Goal: Information Seeking & Learning: Learn about a topic

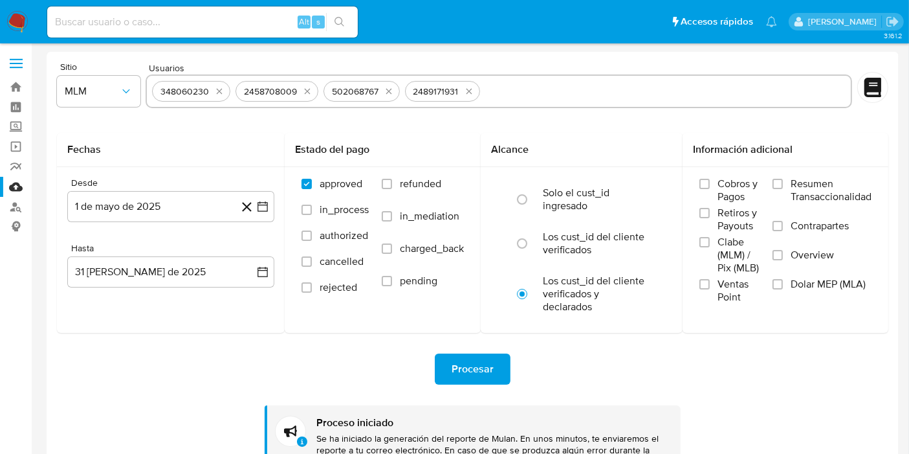
click at [10, 23] on img at bounding box center [17, 22] width 22 height 22
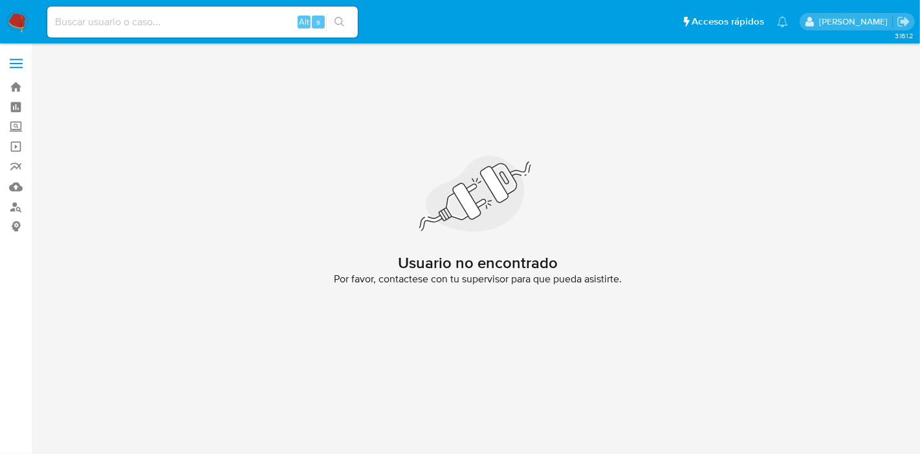
click at [11, 69] on label at bounding box center [16, 63] width 32 height 27
click at [0, 0] on input "checkbox" at bounding box center [0, 0] width 0 height 0
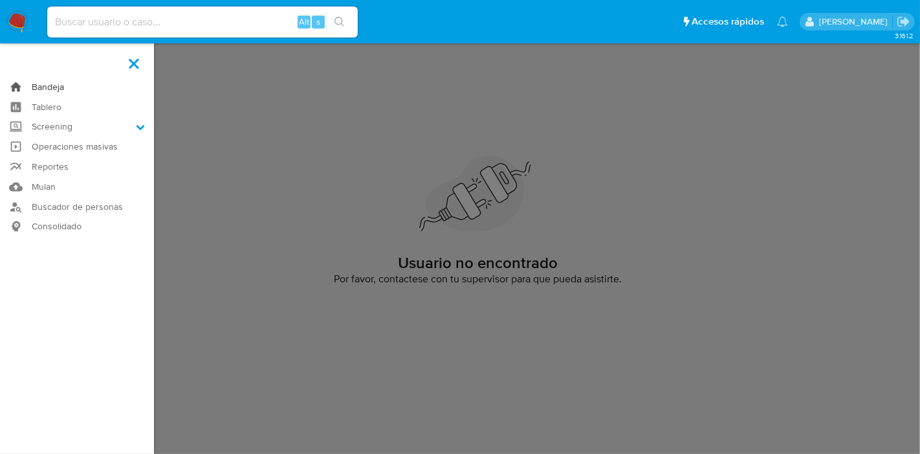
click at [36, 87] on link "Bandeja" at bounding box center [77, 87] width 154 height 20
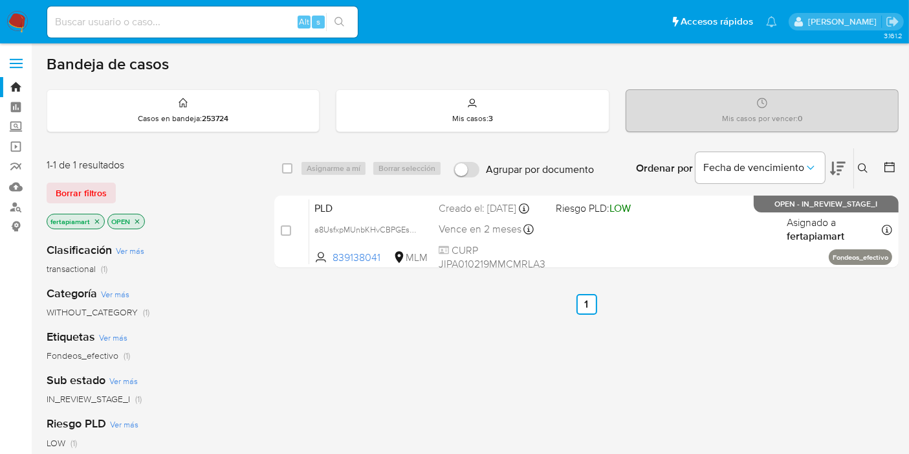
click at [14, 15] on img at bounding box center [17, 22] width 22 height 22
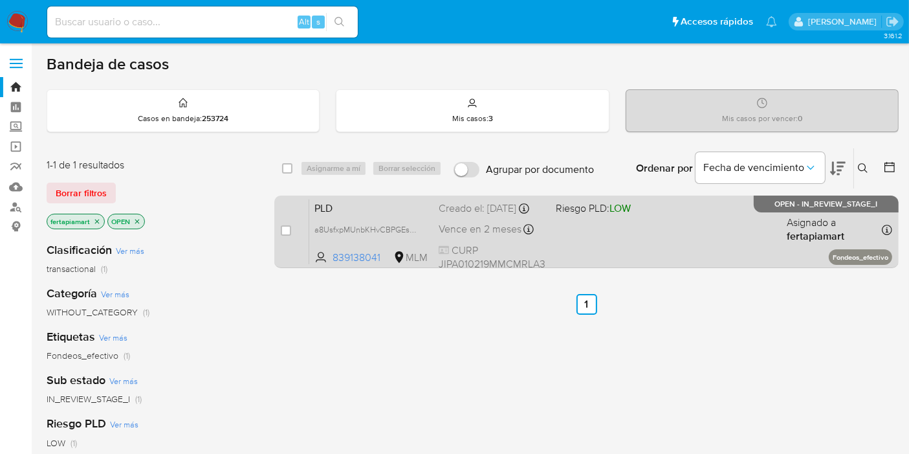
click at [434, 230] on div "PLD a8UsfxpMUnbKHvCBPGEsU5pm 839138041 MLM Riesgo PLD: LOW Creado el: 12/09/202…" at bounding box center [600, 231] width 583 height 65
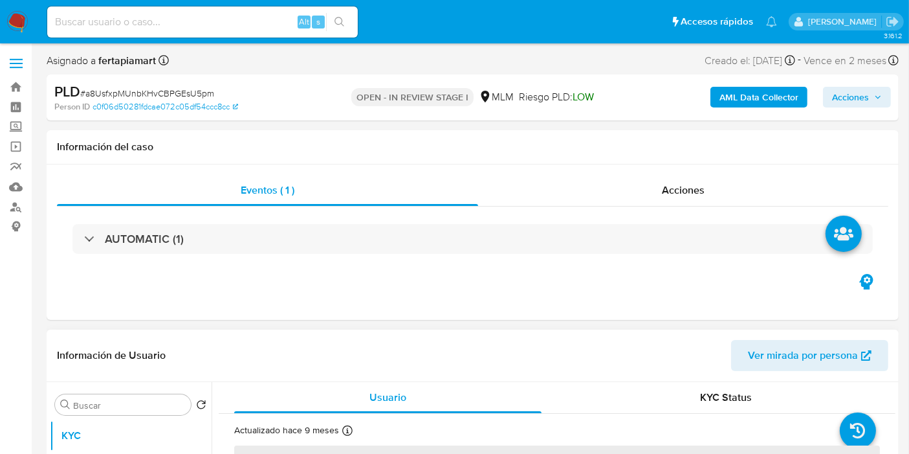
select select "10"
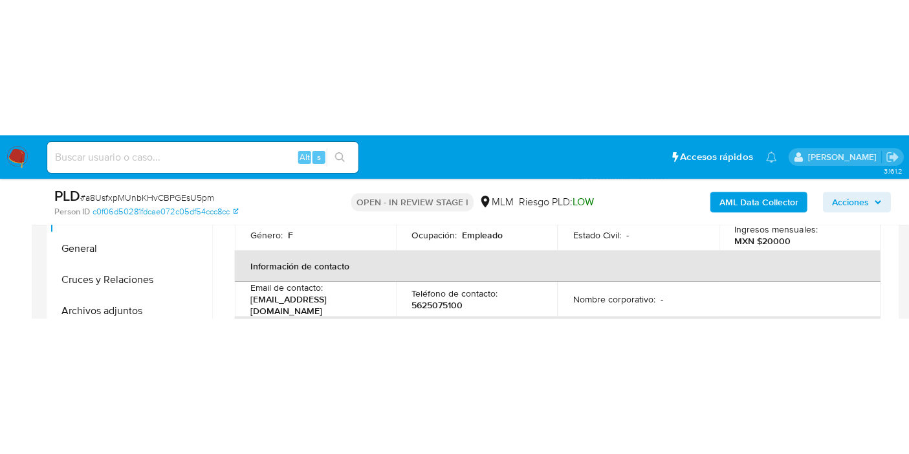
scroll to position [190, 0]
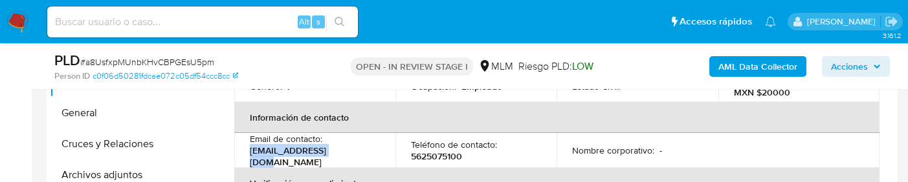
drag, startPoint x: 344, startPoint y: 148, endPoint x: 245, endPoint y: 145, distance: 99.7
click at [245, 145] on td "Email de contacto : lau332212@gmail.com" at bounding box center [314, 150] width 161 height 35
copy p "lau332212@gmail.com"
click at [445, 151] on p "5625075100" at bounding box center [436, 157] width 51 height 12
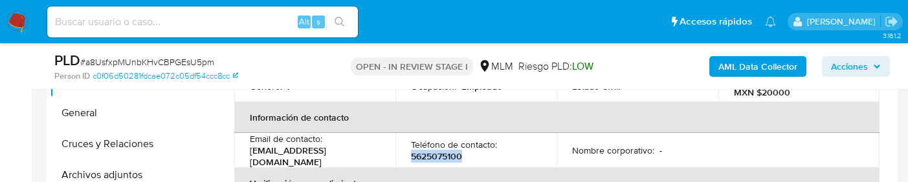
click at [445, 151] on p "5625075100" at bounding box center [436, 157] width 51 height 12
copy p "5625075100"
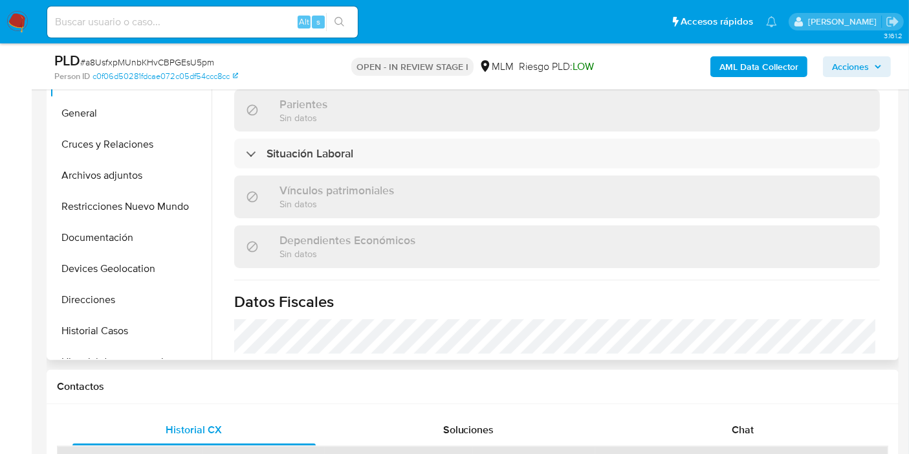
scroll to position [597, 0]
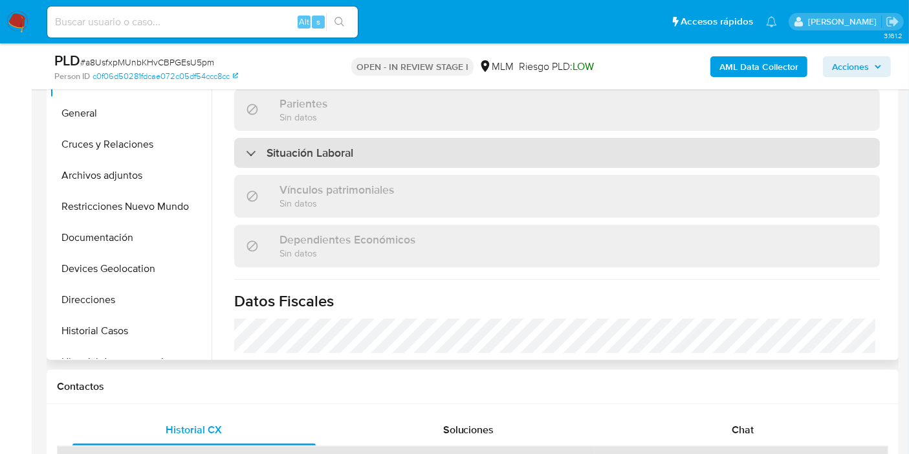
click at [390, 138] on div "Situación Laboral" at bounding box center [557, 153] width 646 height 30
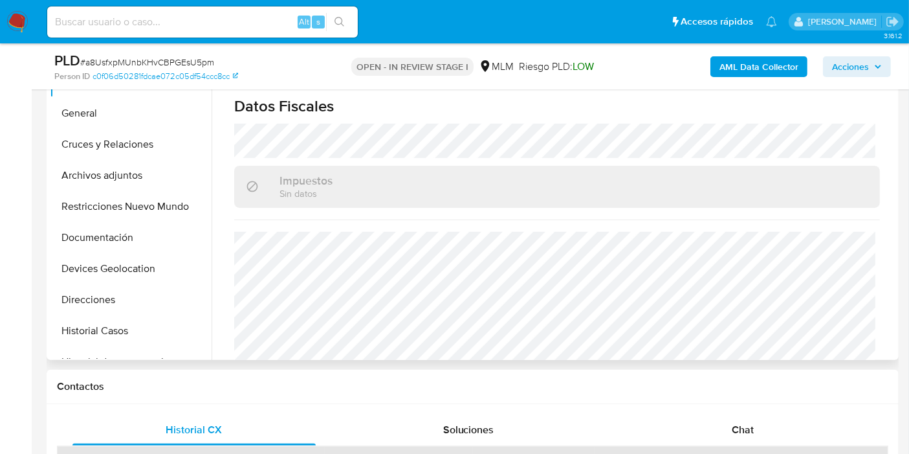
scroll to position [1008, 0]
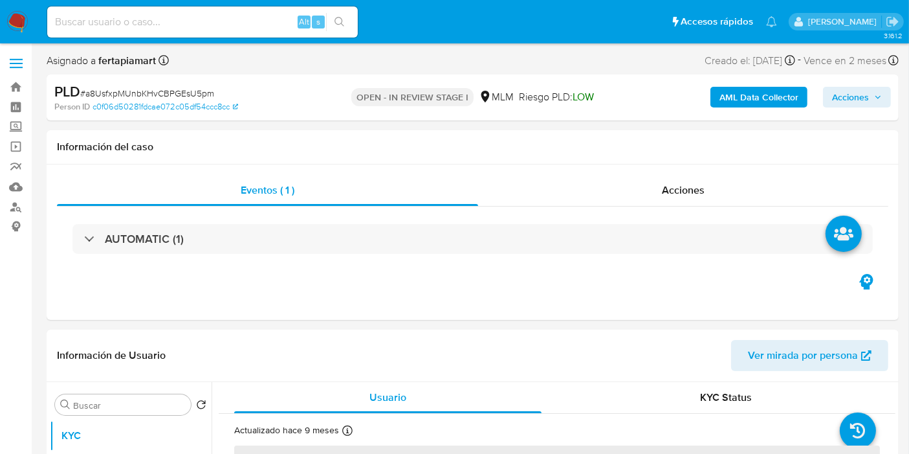
select select "10"
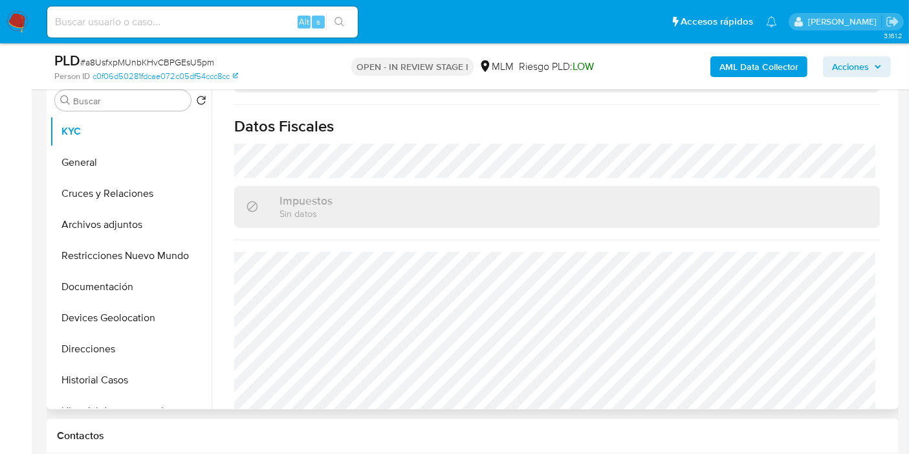
scroll to position [259, 0]
click at [124, 164] on button "General" at bounding box center [125, 161] width 151 height 31
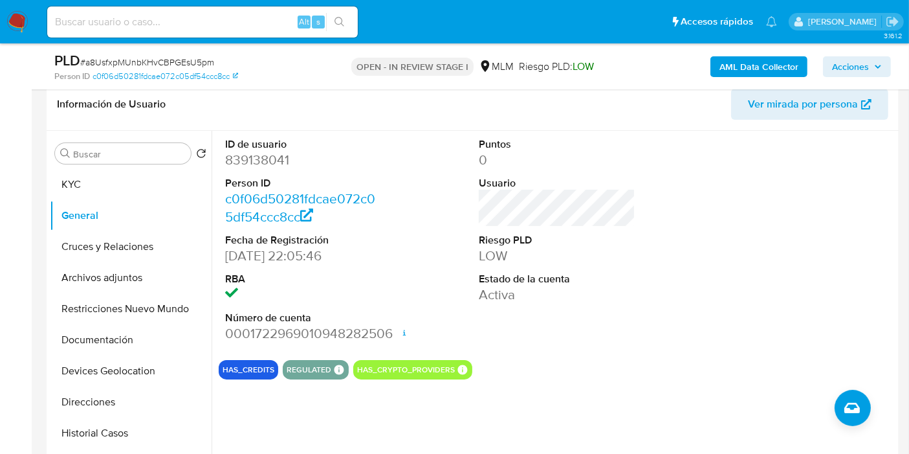
scroll to position [205, 0]
click at [122, 248] on button "Cruces y Relaciones" at bounding box center [125, 246] width 151 height 31
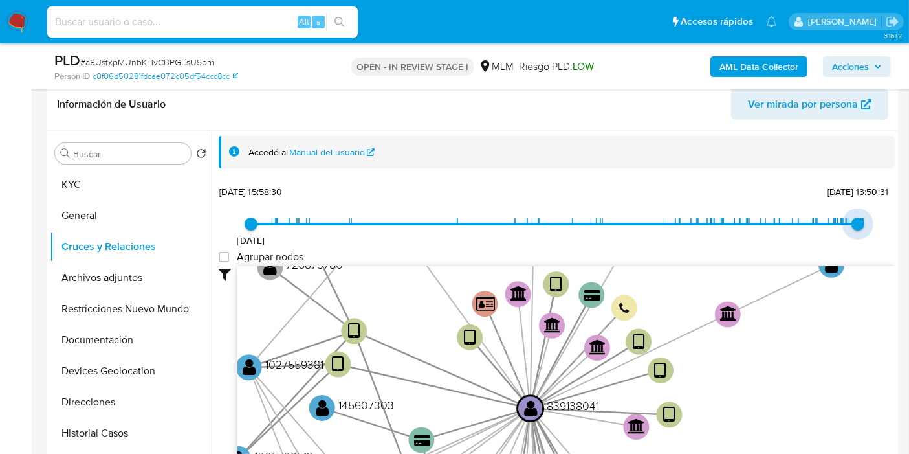
type input "1756603010000"
drag, startPoint x: 859, startPoint y: 220, endPoint x: 857, endPoint y: 227, distance: 7.4
click at [857, 227] on span "[DATE] 19:16:50" at bounding box center [861, 223] width 13 height 13
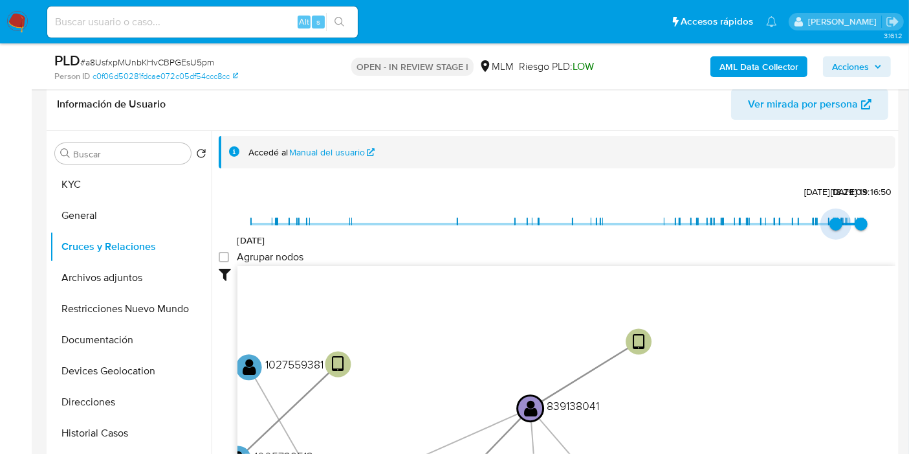
type input "1751690180000"
drag, startPoint x: 247, startPoint y: 222, endPoint x: 833, endPoint y: 252, distance: 587.0
click at [833, 252] on div "[DATE] [DATE] 22:36:20 [DATE] 19:16:50 Agrupar nodos Filtros Confianza alta Dev…" at bounding box center [557, 343] width 677 height 322
drag, startPoint x: 713, startPoint y: 317, endPoint x: 768, endPoint y: 163, distance: 163.5
click at [768, 163] on div "Accedé al Manual del usuario" at bounding box center [557, 152] width 677 height 33
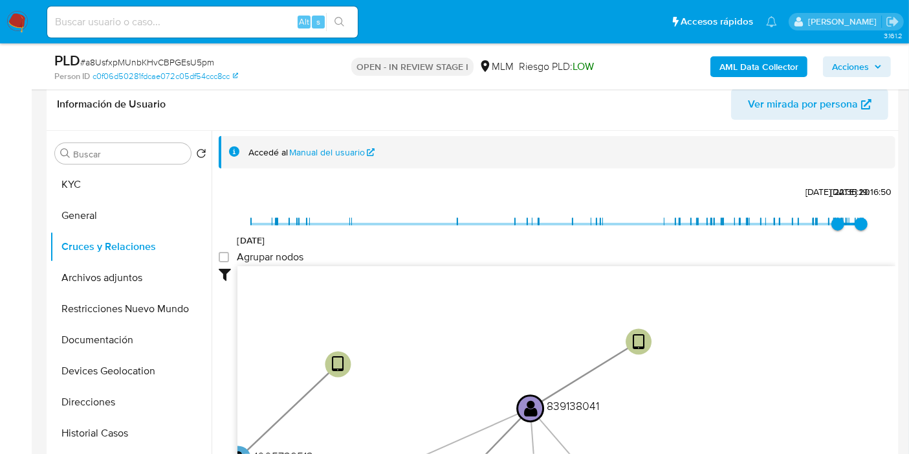
scroll to position [48, 0]
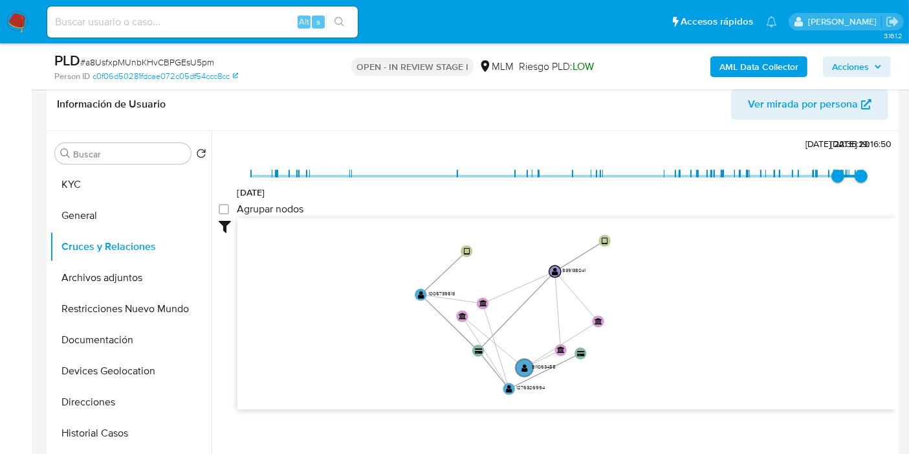
drag, startPoint x: 621, startPoint y: 320, endPoint x: 577, endPoint y: 268, distance: 68.4
click at [577, 268] on icon "device-61639bfb08813b001869a053  user-839138041  839138041 device-68838838cc1…" at bounding box center [566, 312] width 658 height 188
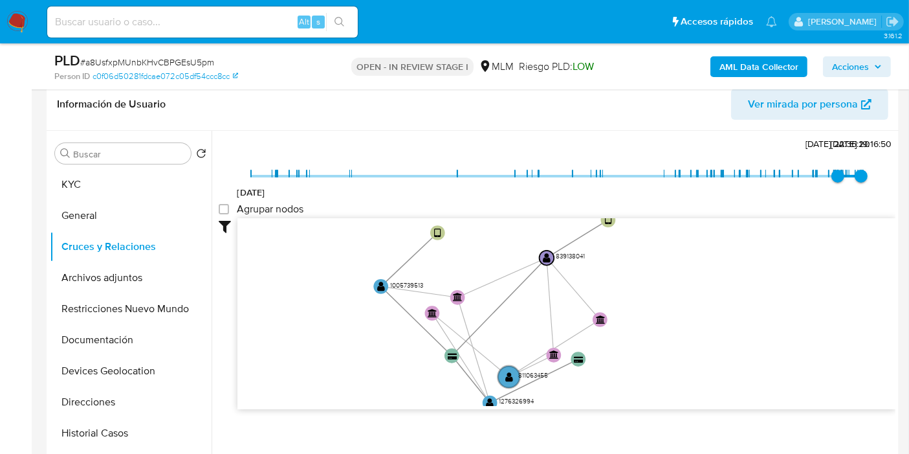
drag, startPoint x: 577, startPoint y: 268, endPoint x: 577, endPoint y: 259, distance: 8.4
click at [577, 259] on icon "device-61639bfb08813b001869a053  user-839138041  839138041 device-68838838cc1…" at bounding box center [566, 312] width 658 height 188
click at [100, 279] on button "Archivos adjuntos" at bounding box center [125, 277] width 151 height 31
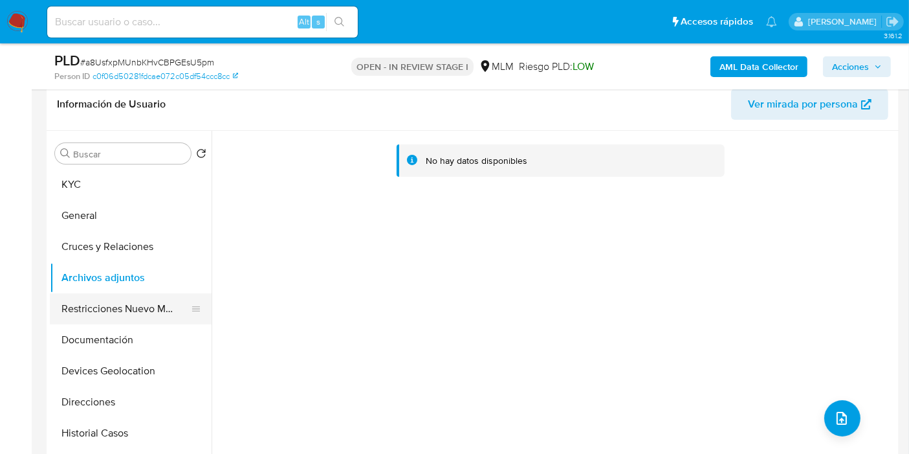
click at [104, 316] on button "Restricciones Nuevo Mundo" at bounding box center [125, 308] width 151 height 31
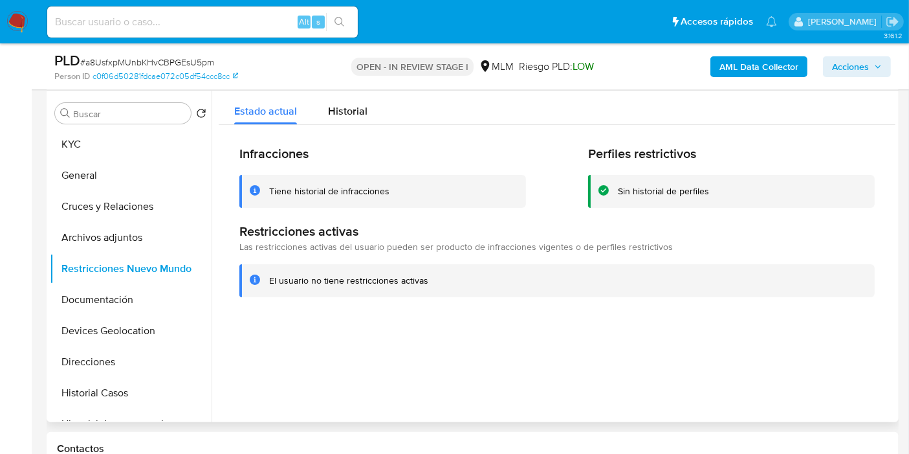
scroll to position [182, 0]
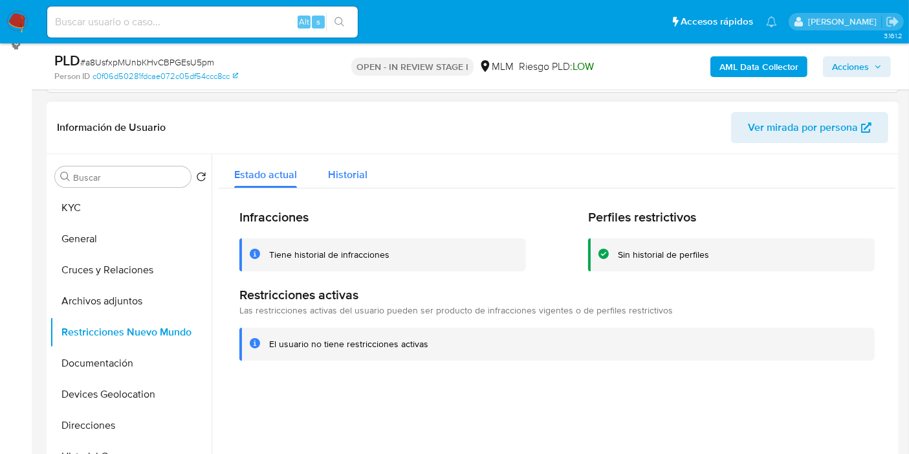
click at [339, 175] on span "Historial" at bounding box center [347, 174] width 39 height 15
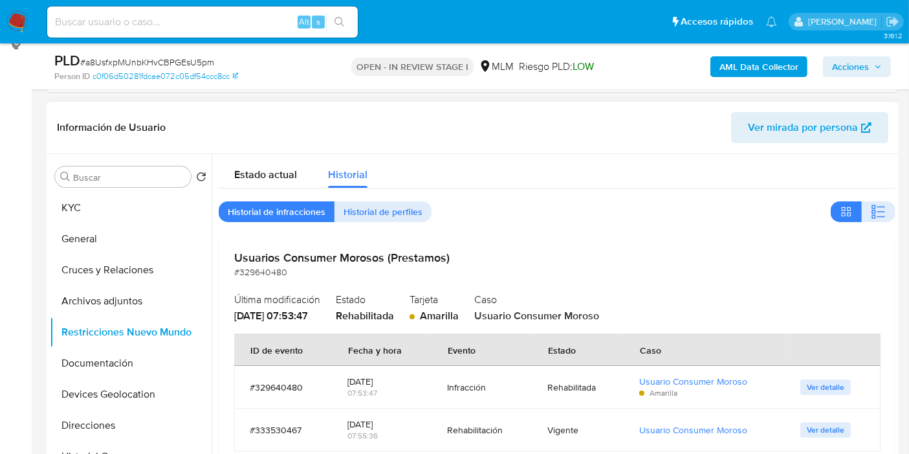
scroll to position [8, 0]
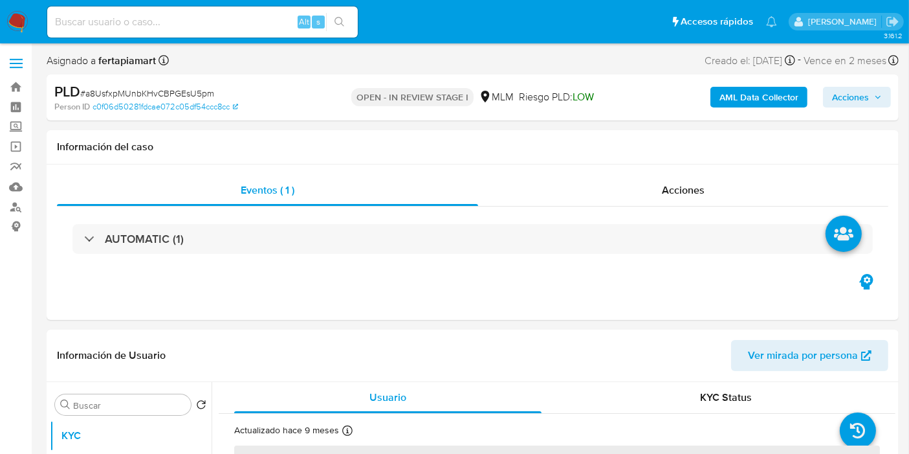
click at [208, 30] on div "Alt s" at bounding box center [202, 21] width 311 height 31
select select "10"
click at [197, 28] on input at bounding box center [202, 22] width 311 height 17
paste input "1005739513"
type input "1005739513"
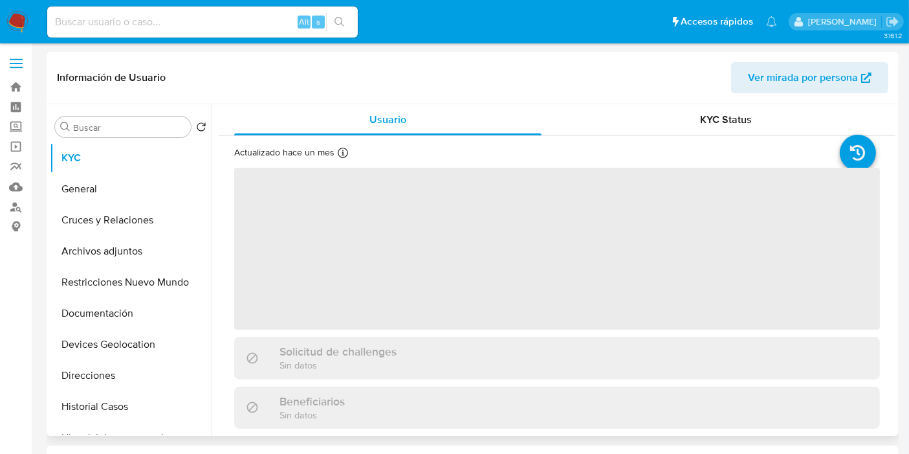
select select "10"
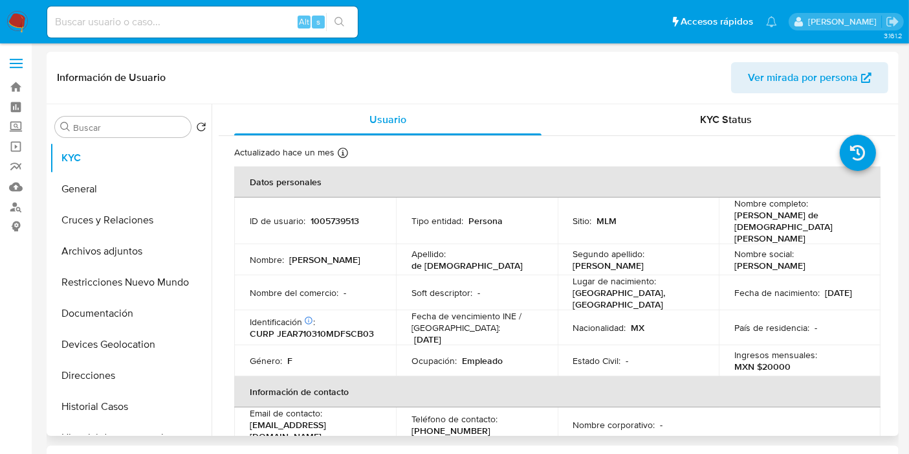
click at [332, 316] on div "Identificación CIC: 184218517 : CURP JEAR710310MDFSCB03" at bounding box center [315, 327] width 131 height 23
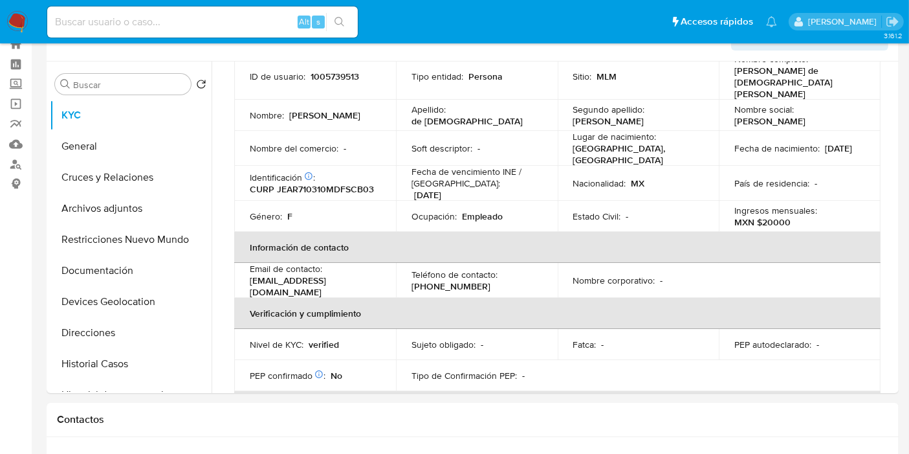
scroll to position [104, 0]
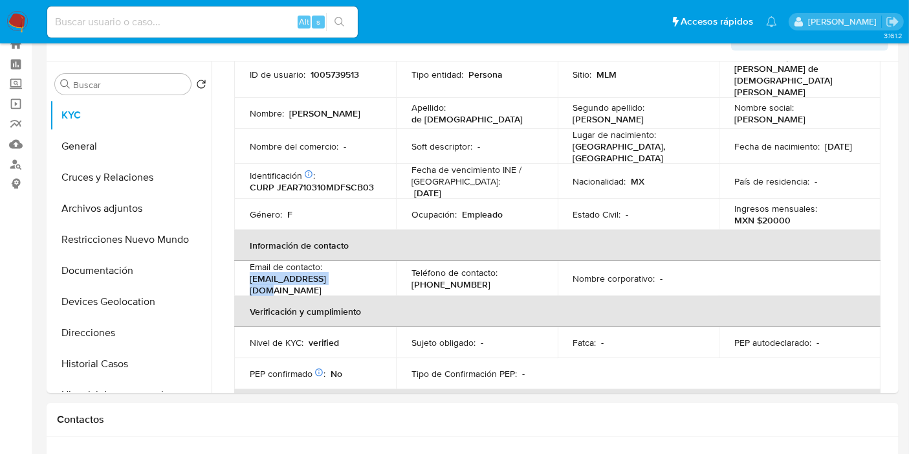
drag, startPoint x: 347, startPoint y: 261, endPoint x: 248, endPoint y: 265, distance: 99.7
click at [248, 265] on td "Email de contacto : legna8434@gmail.com" at bounding box center [315, 278] width 162 height 35
drag, startPoint x: 471, startPoint y: 261, endPoint x: 414, endPoint y: 259, distance: 57.0
click at [414, 278] on p "(55) 70685220" at bounding box center [451, 284] width 79 height 12
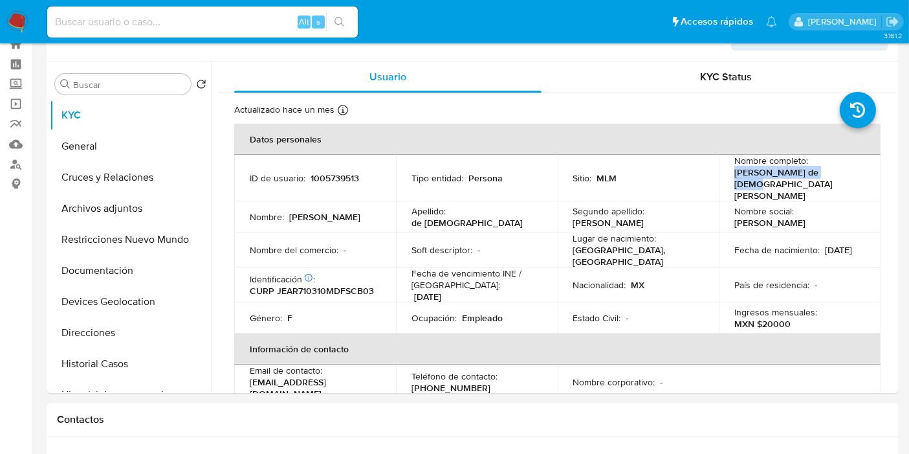
drag, startPoint x: 833, startPoint y: 176, endPoint x: 732, endPoint y: 172, distance: 101.0
click at [734, 172] on p "Rebeca de Jesus Acevedo" at bounding box center [797, 183] width 126 height 35
drag, startPoint x: 839, startPoint y: 176, endPoint x: 732, endPoint y: 172, distance: 107.5
click at [734, 172] on div "Nombre completo : Rebeca de Jesus Acevedo" at bounding box center [799, 178] width 131 height 47
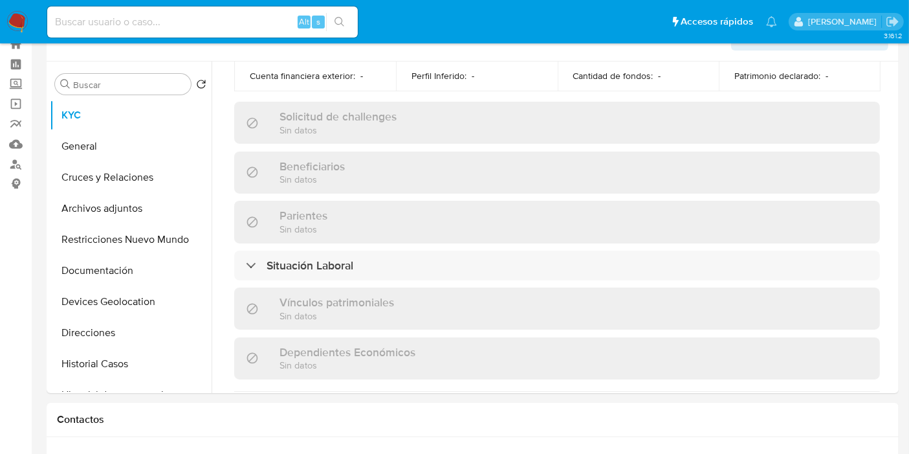
scroll to position [817, 0]
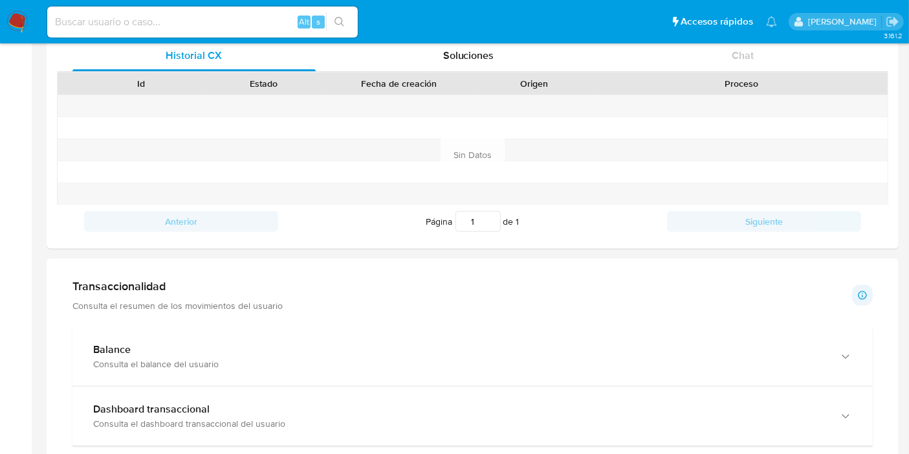
scroll to position [463, 0]
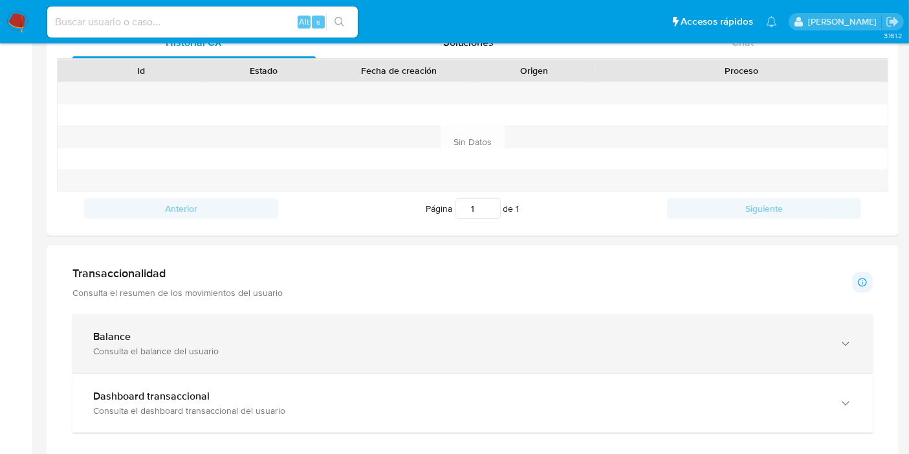
click at [243, 347] on div "Consulta el balance del usuario" at bounding box center [459, 351] width 733 height 12
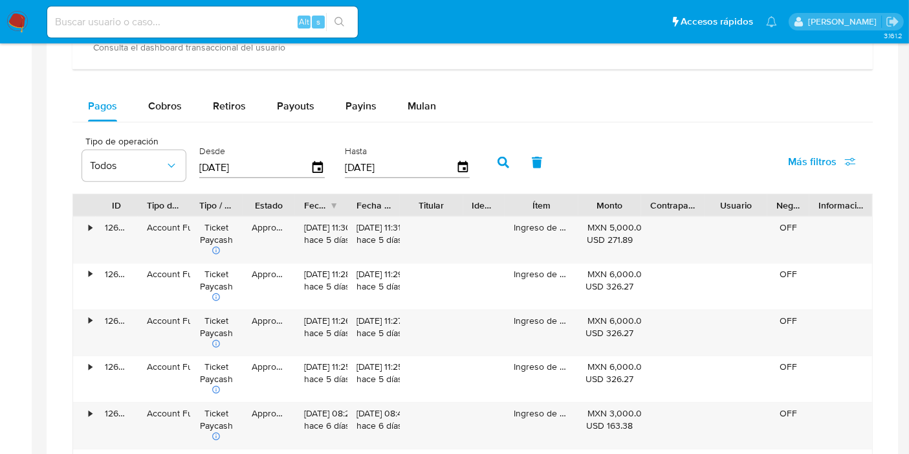
scroll to position [1253, 0]
drag, startPoint x: 529, startPoint y: 226, endPoint x: 595, endPoint y: 228, distance: 66.7
click at [595, 228] on div "• 126912593244 Account Fund Ticket Paycash Approved 20/09/2025 11:30:25 hace 5 …" at bounding box center [472, 240] width 799 height 46
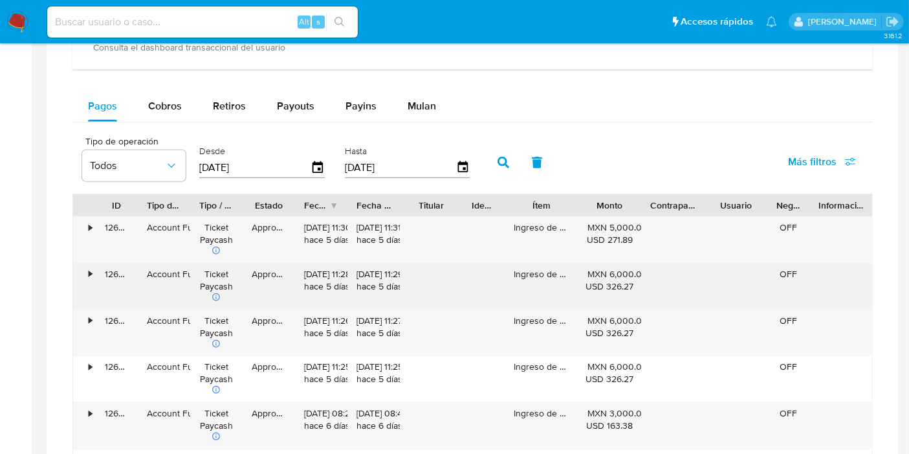
click at [547, 278] on div "Ingreso de dinero" at bounding box center [542, 286] width 74 height 46
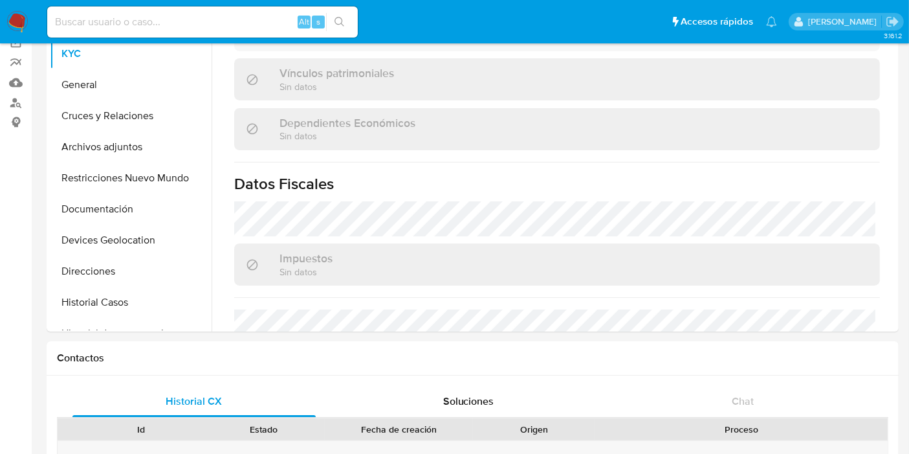
scroll to position [691, 0]
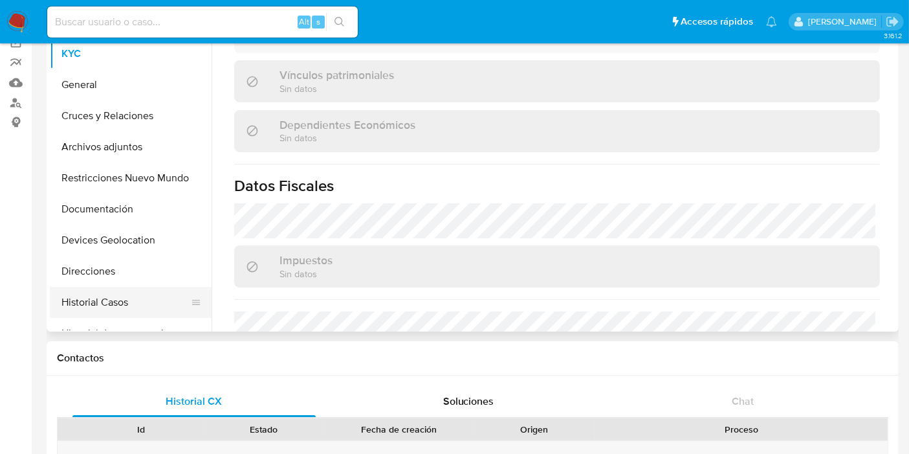
click at [118, 292] on button "Historial Casos" at bounding box center [125, 302] width 151 height 31
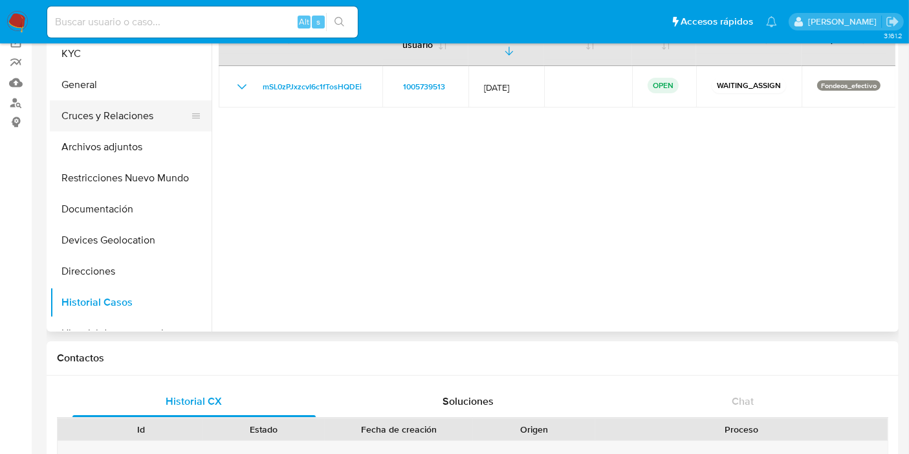
scroll to position [0, 0]
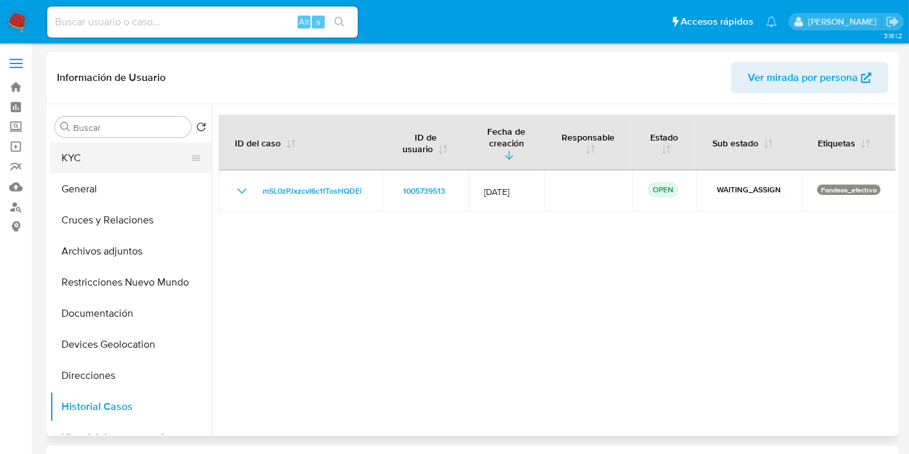
click at [90, 156] on button "KYC" at bounding box center [125, 157] width 151 height 31
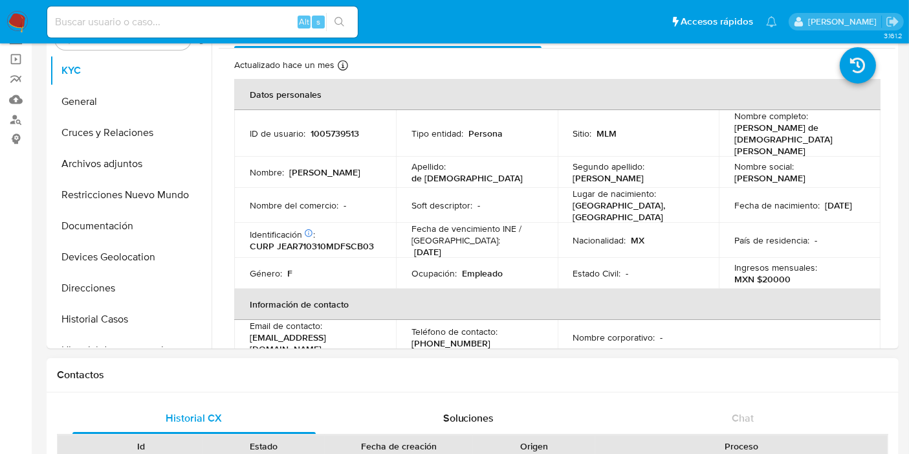
scroll to position [85, 0]
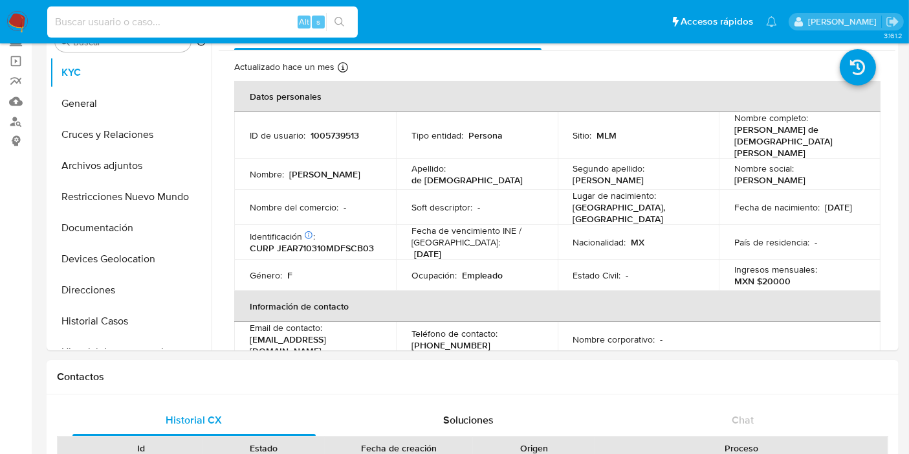
click at [211, 25] on input at bounding box center [202, 22] width 311 height 17
paste input "811063455"
type input "811063455"
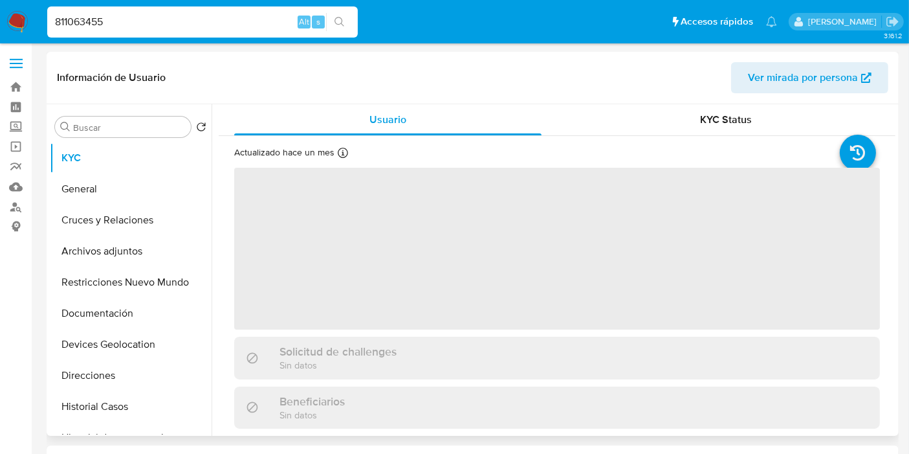
select select "10"
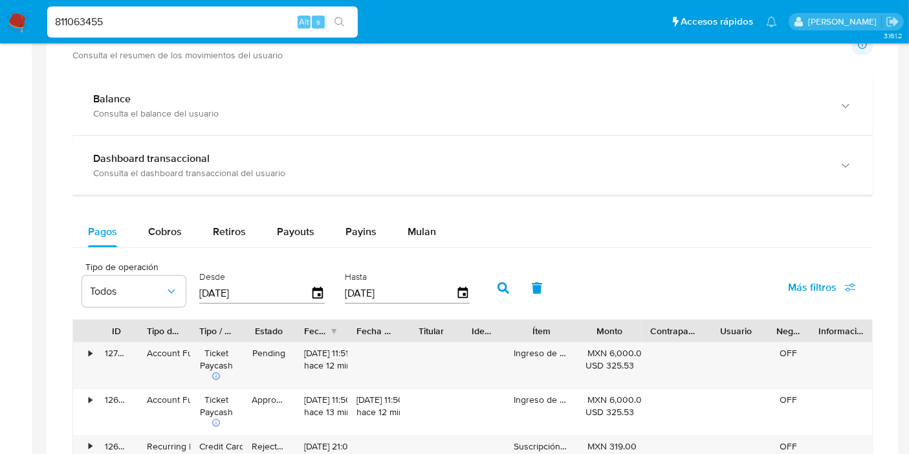
scroll to position [701, 0]
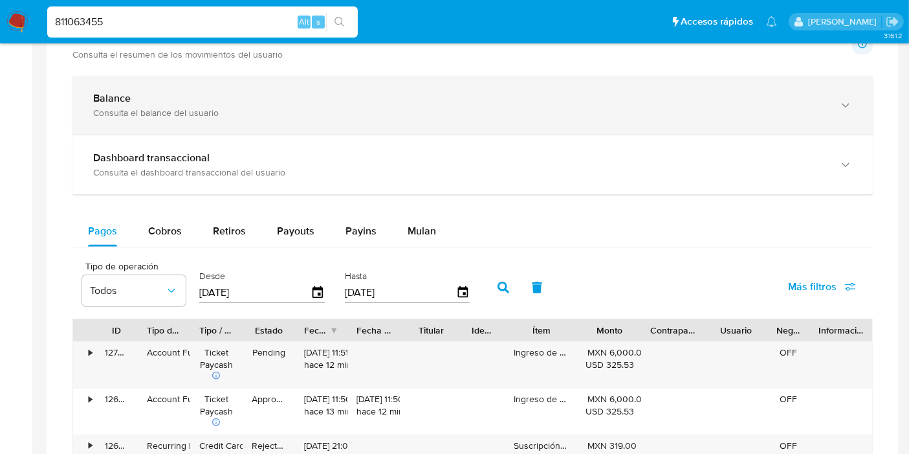
click at [242, 95] on div "Balance" at bounding box center [459, 98] width 733 height 13
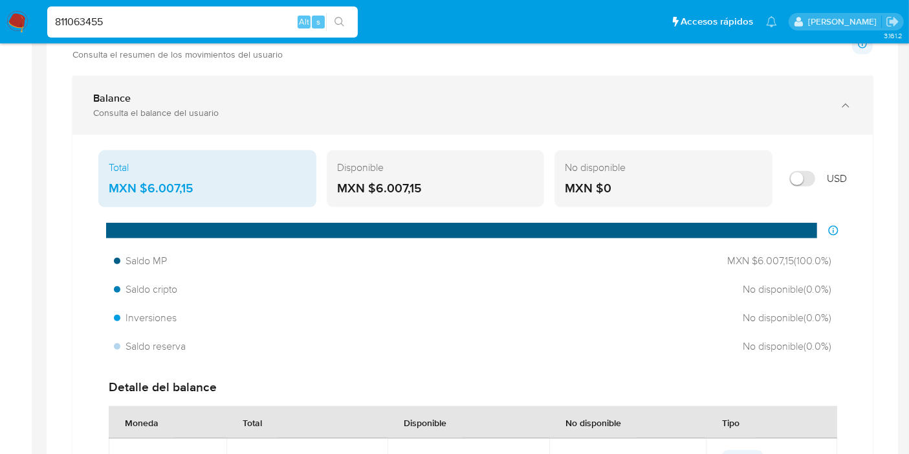
click at [242, 95] on div "Balance" at bounding box center [459, 98] width 733 height 13
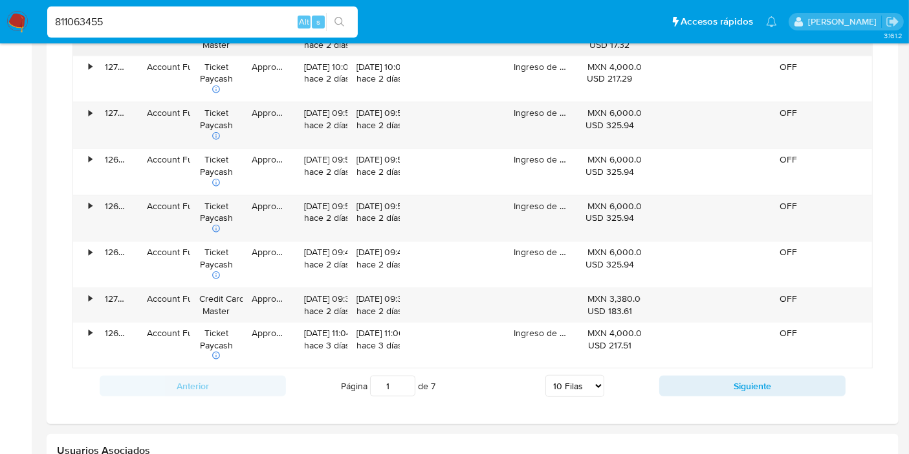
scroll to position [1115, 0]
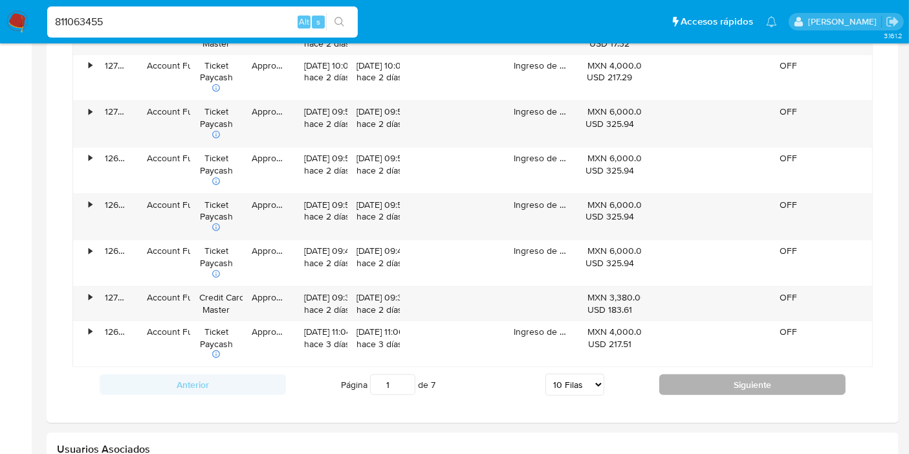
click at [703, 379] on button "Siguiente" at bounding box center [752, 384] width 186 height 21
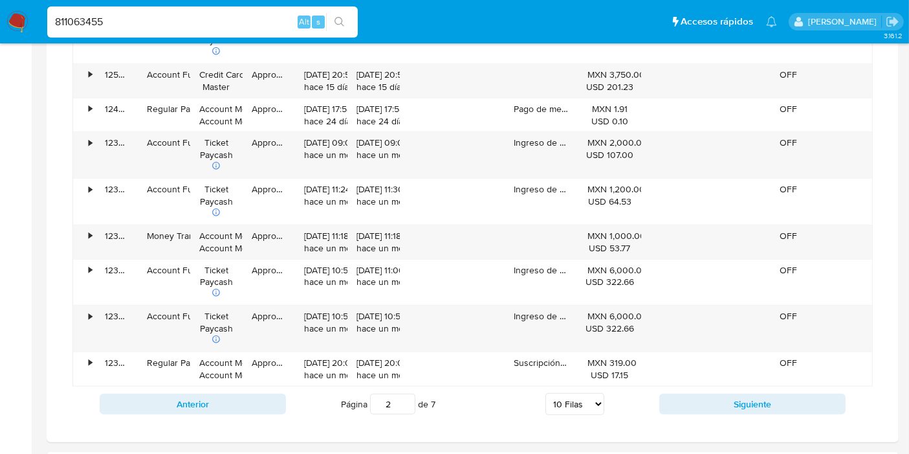
scroll to position [1058, 0]
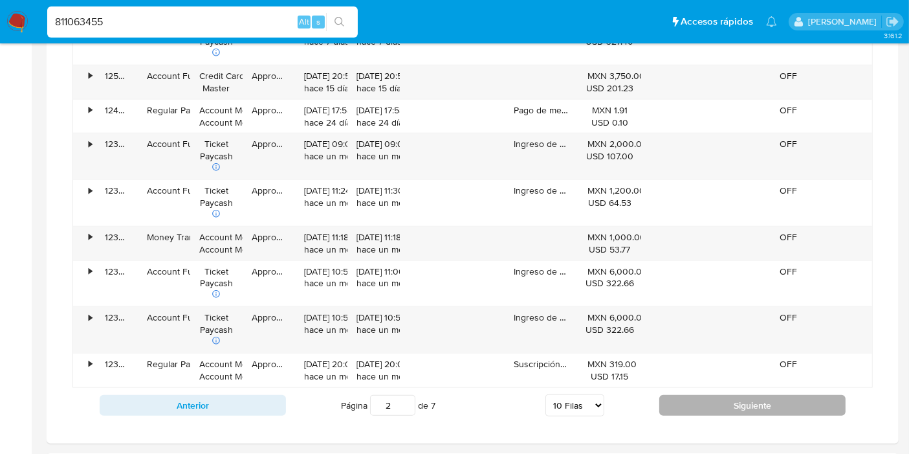
click at [701, 395] on button "Siguiente" at bounding box center [752, 405] width 186 height 21
type input "3"
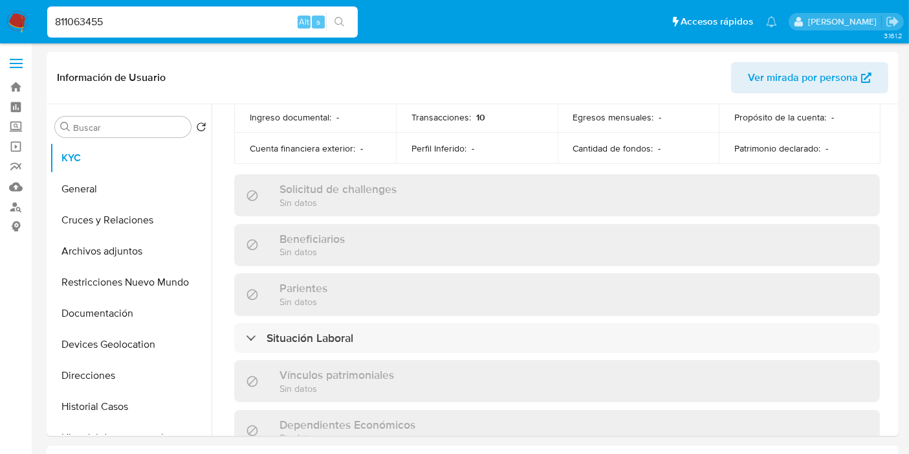
scroll to position [817, 0]
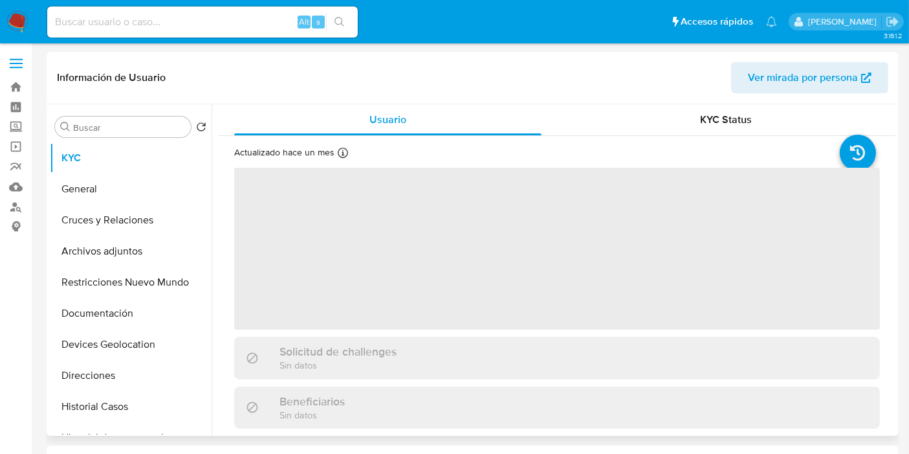
select select "10"
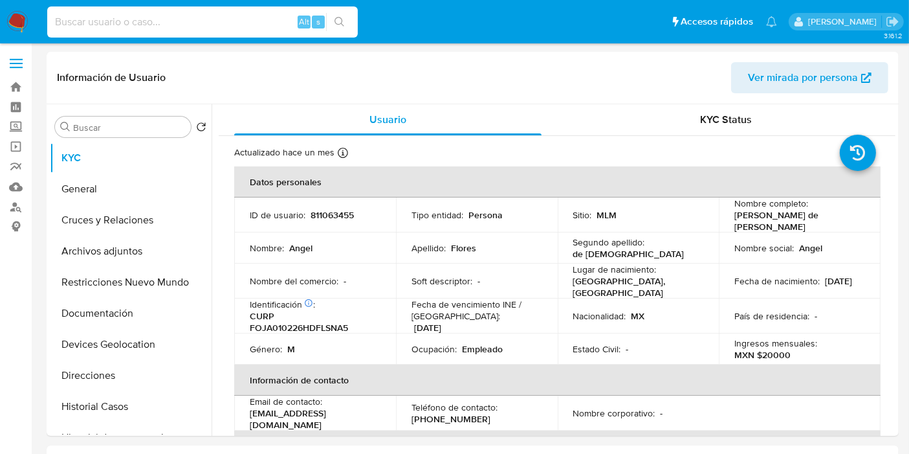
click at [162, 23] on input at bounding box center [202, 22] width 311 height 17
paste input "1276326994"
type input "1276326994"
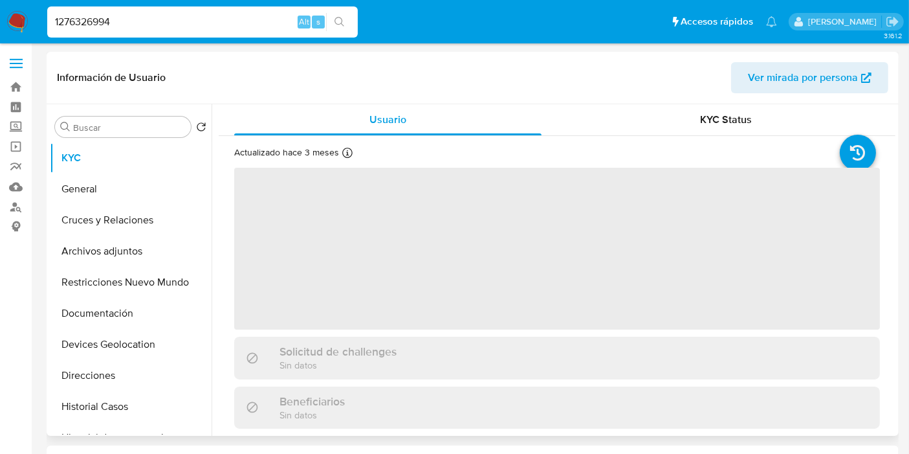
select select "10"
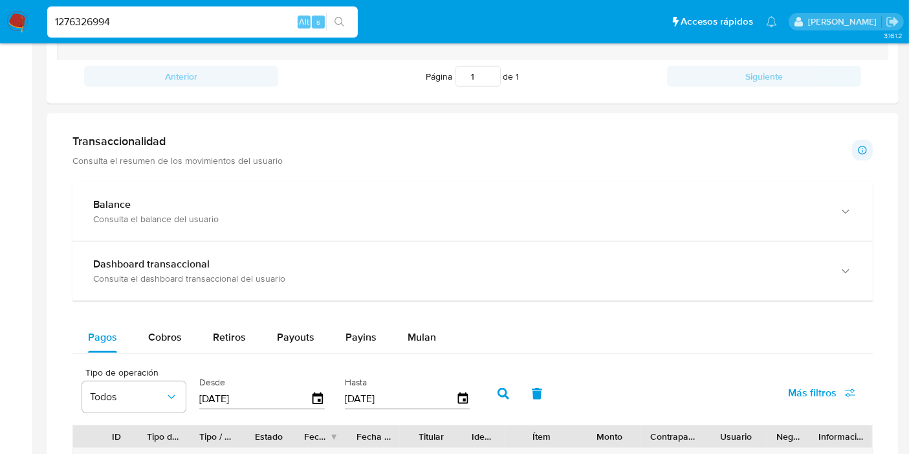
scroll to position [593, 0]
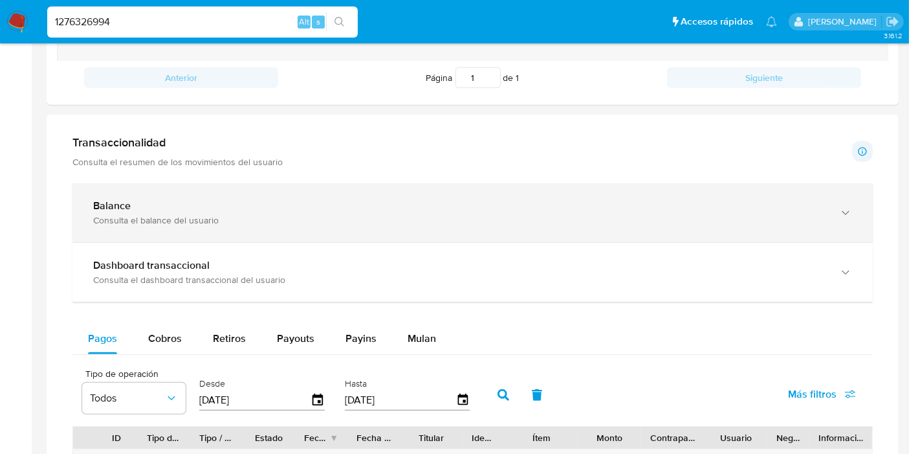
click at [182, 219] on div "Consulta el balance del usuario" at bounding box center [459, 220] width 733 height 12
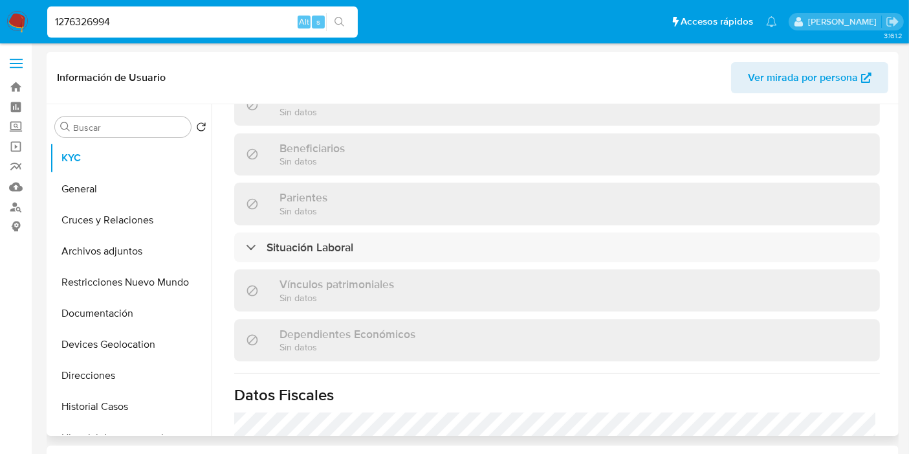
scroll to position [817, 0]
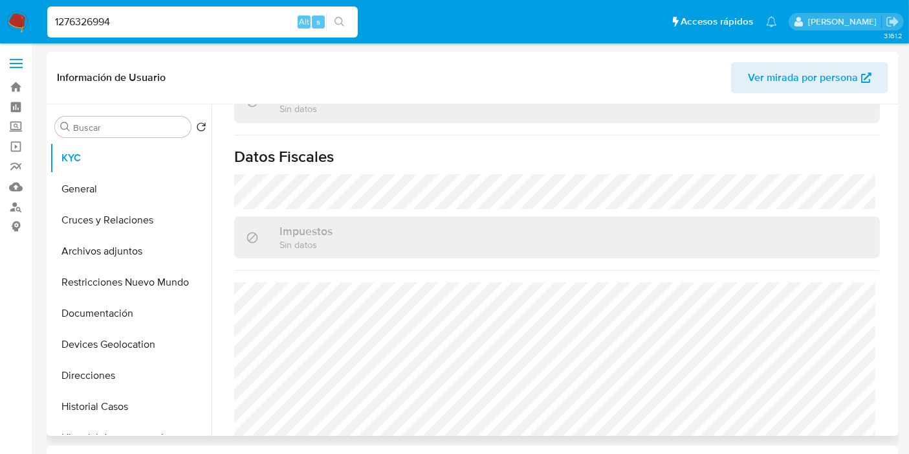
click at [196, 17] on input "1276326994" at bounding box center [202, 22] width 311 height 17
paste input "839138041"
type input "839138041"
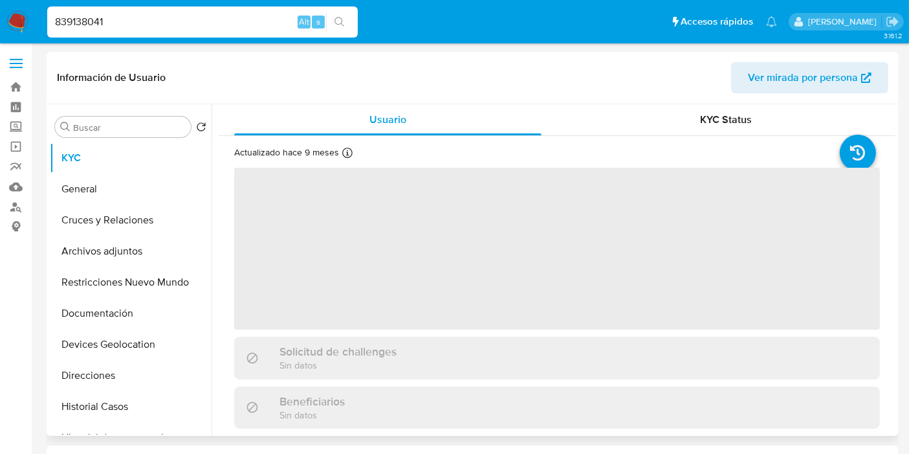
select select "10"
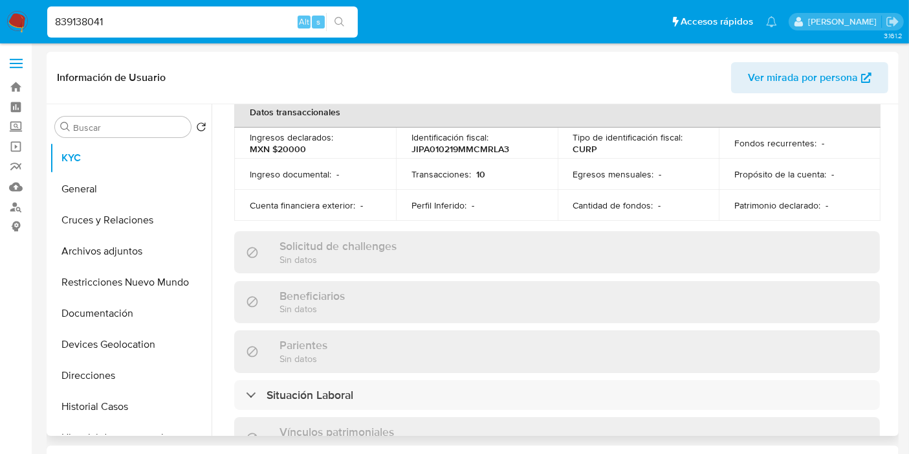
click at [292, 309] on div "Beneficiarios Sin datos" at bounding box center [557, 302] width 646 height 42
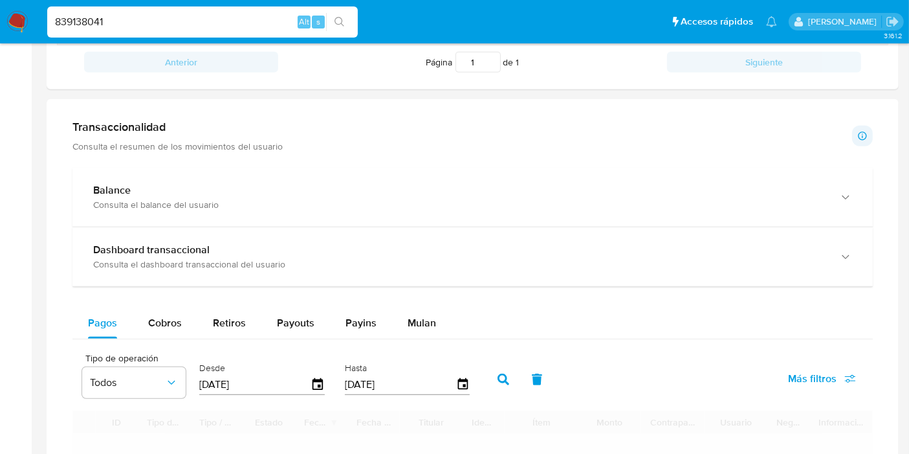
scroll to position [608, 0]
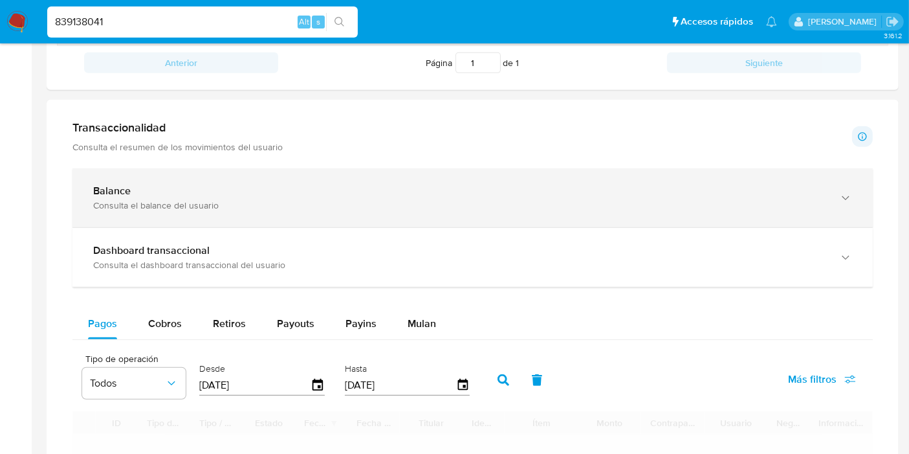
click at [214, 206] on div "Consulta el balance del usuario" at bounding box center [459, 205] width 733 height 12
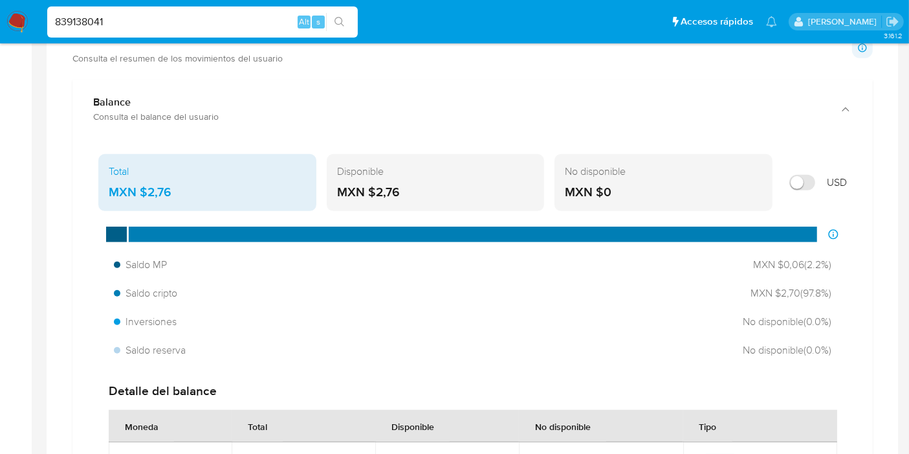
scroll to position [685, 0]
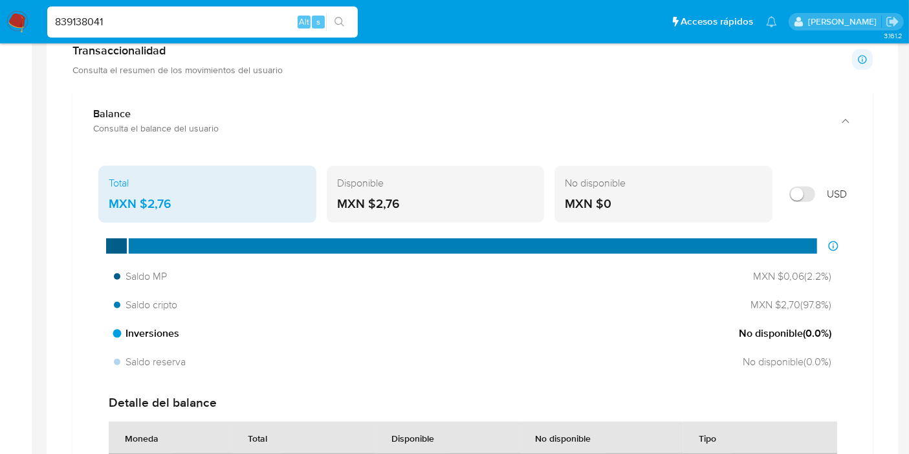
click at [417, 321] on div "Inversiones No disponible ( 0.0 %)" at bounding box center [473, 333] width 728 height 25
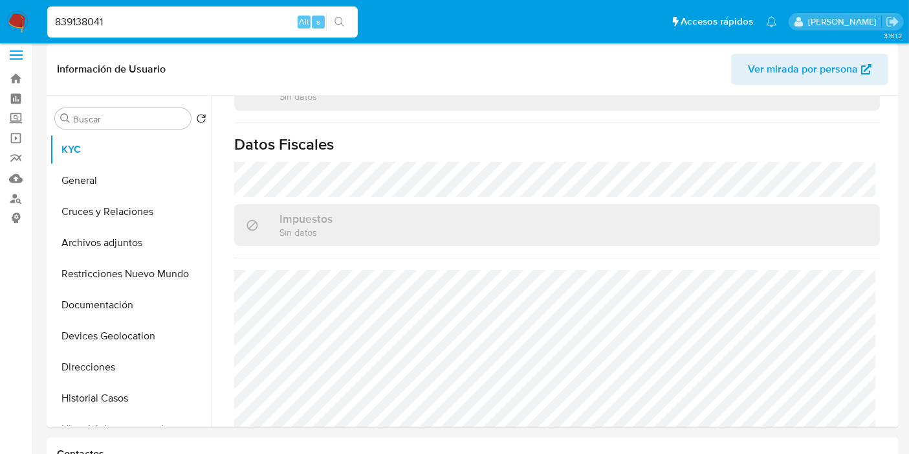
scroll to position [0, 0]
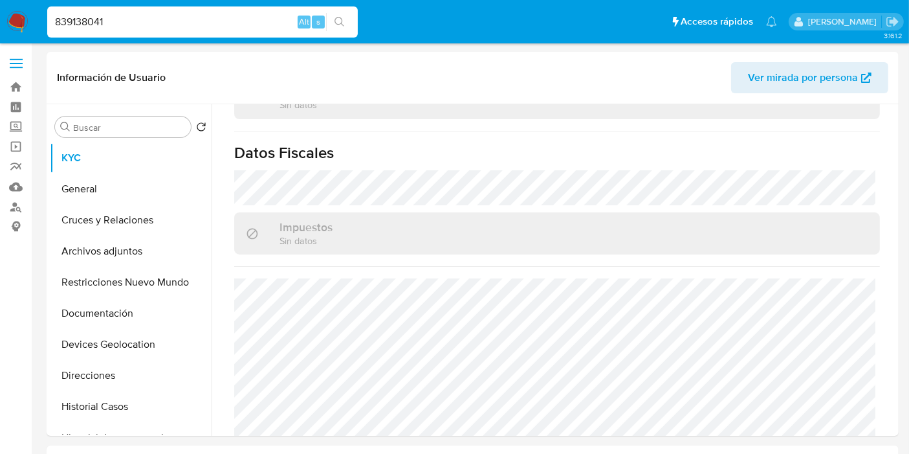
click at [181, 21] on input "839138041" at bounding box center [202, 22] width 311 height 17
paste input "1276326994"
type input "1276326994"
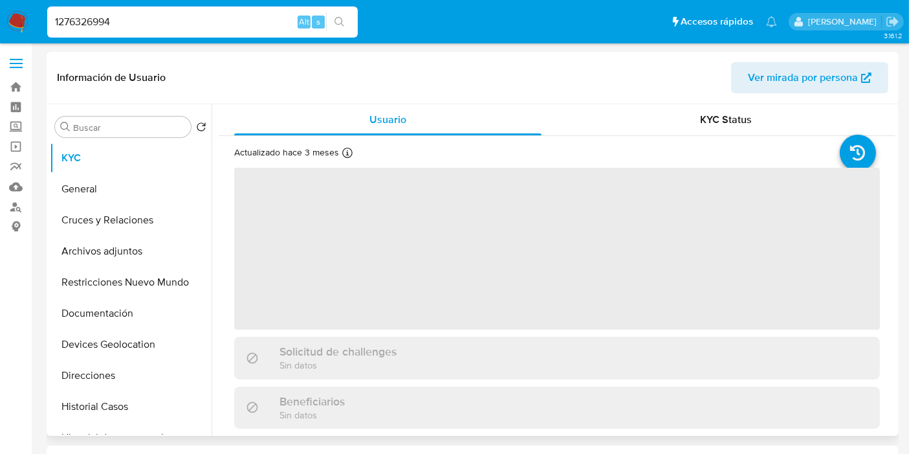
select select "10"
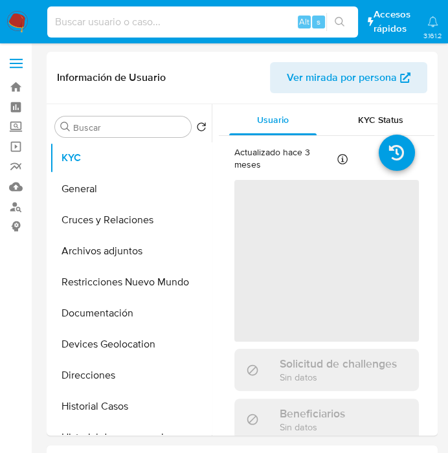
click at [197, 28] on input at bounding box center [202, 22] width 311 height 17
paste input "839138041"
type input "839138041"
select select "10"
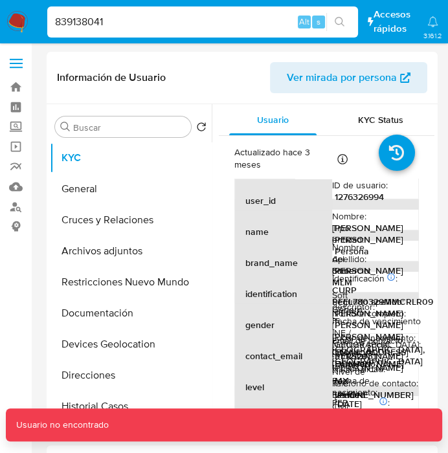
click at [197, 28] on input "839138041" at bounding box center [202, 22] width 311 height 17
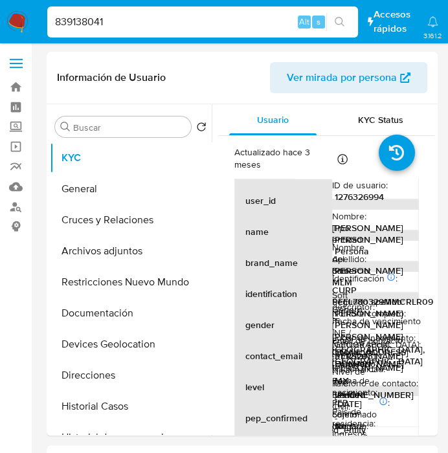
type input "839138041"
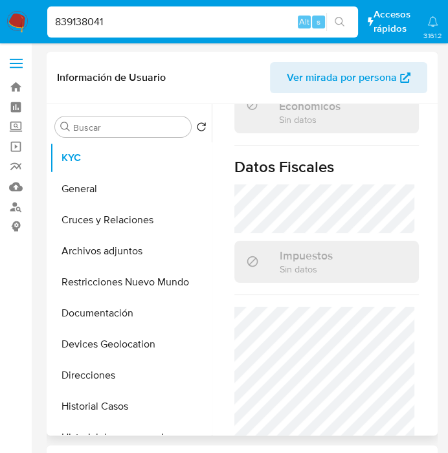
select select "10"
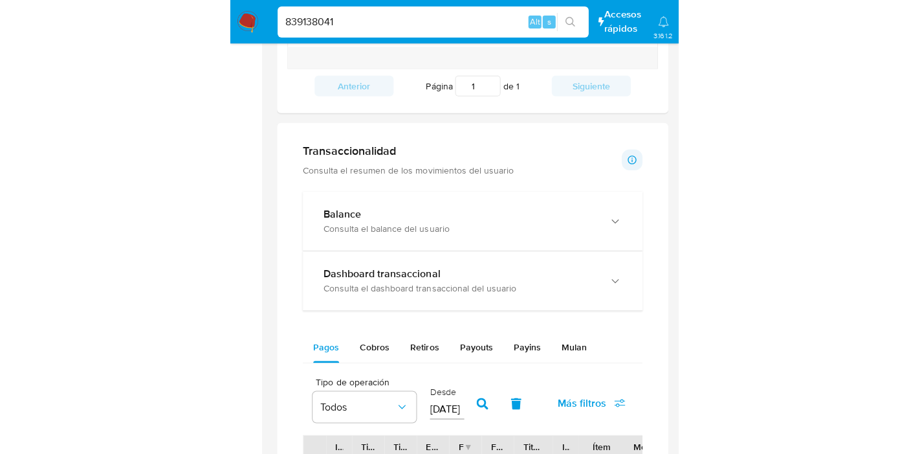
scroll to position [586, 0]
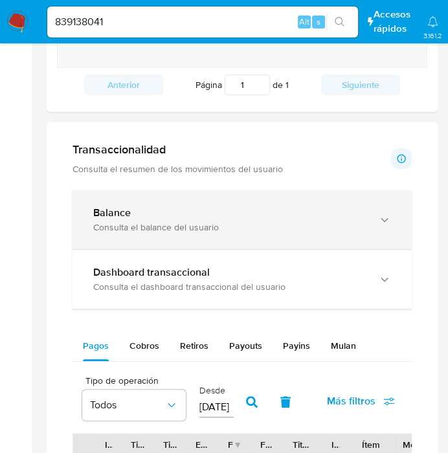
click at [189, 237] on div "Balance Consulta el balance del usuario" at bounding box center [241, 219] width 339 height 59
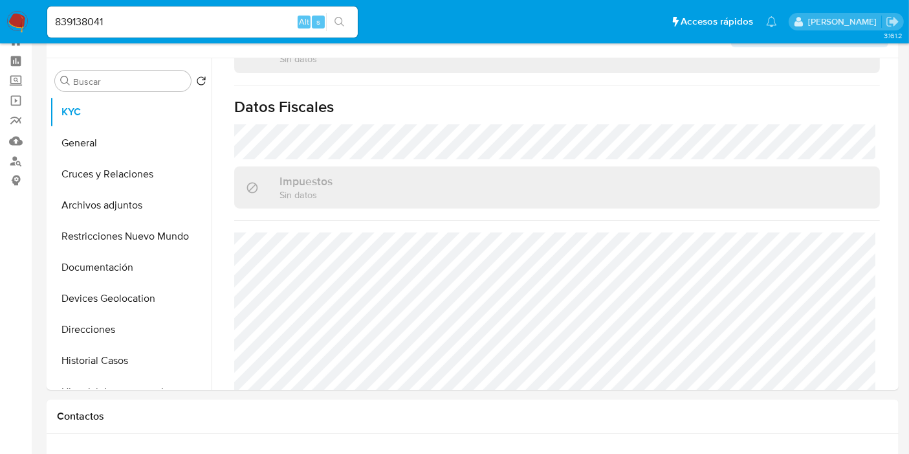
scroll to position [0, 0]
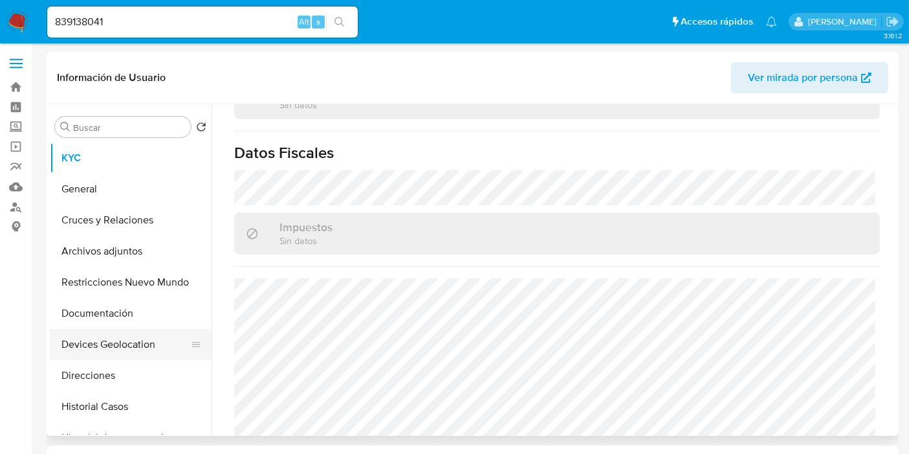
click at [144, 346] on button "Devices Geolocation" at bounding box center [125, 344] width 151 height 31
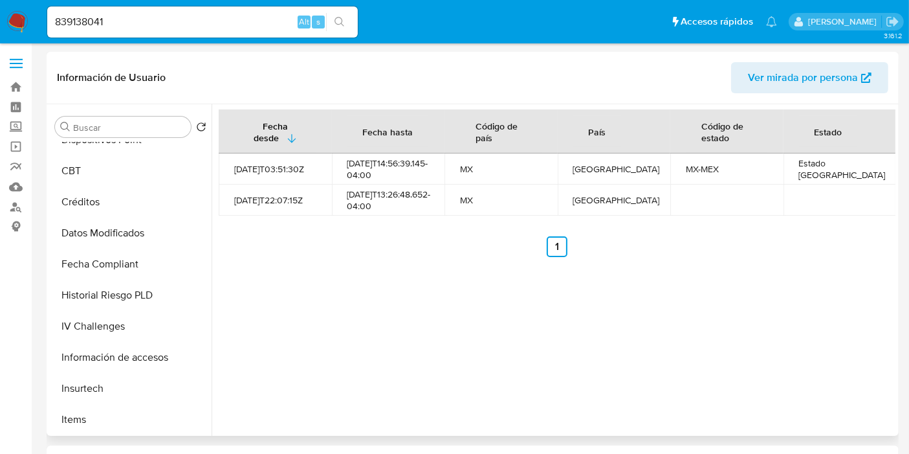
scroll to position [342, 0]
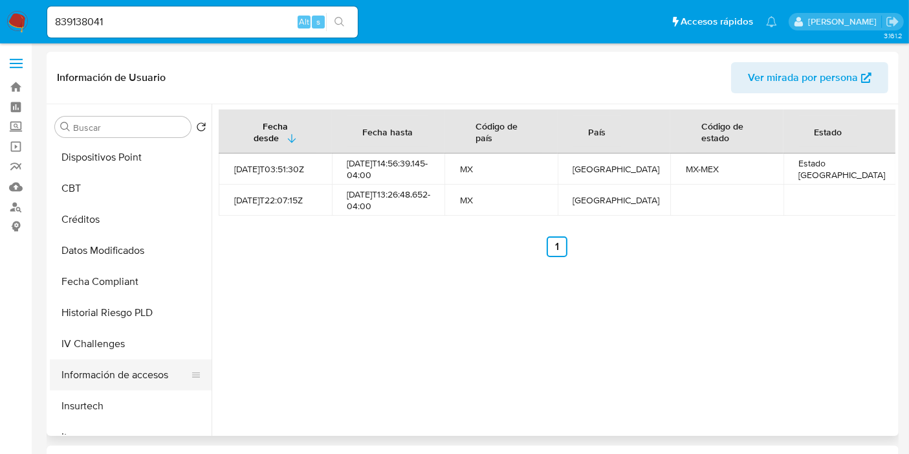
click at [129, 377] on button "Información de accesos" at bounding box center [125, 374] width 151 height 31
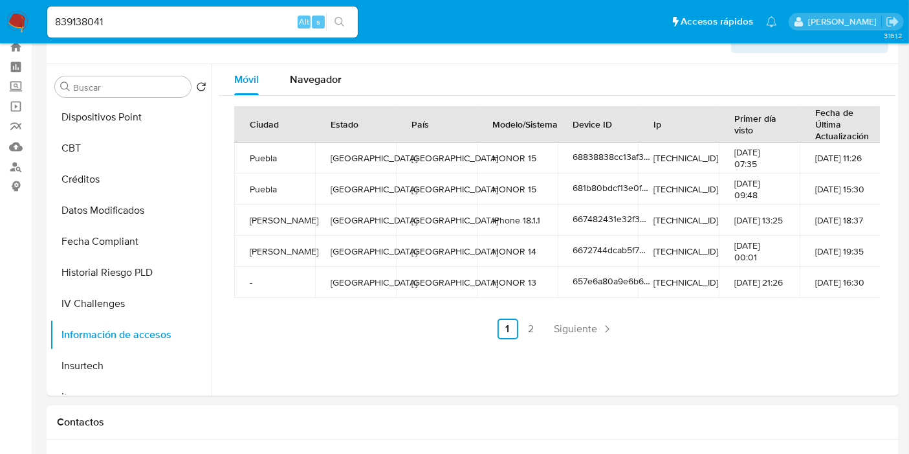
scroll to position [0, 0]
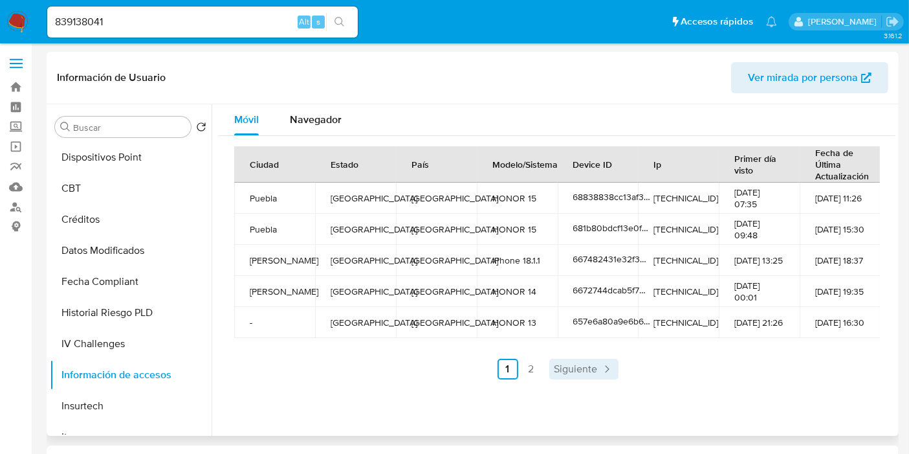
click at [458, 374] on span "Siguiente" at bounding box center [576, 369] width 43 height 10
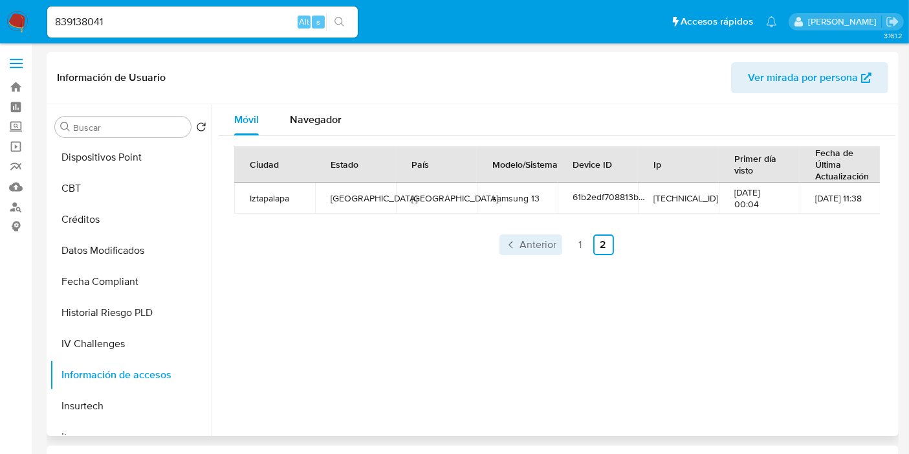
click at [458, 239] on span "Anterior" at bounding box center [538, 244] width 37 height 10
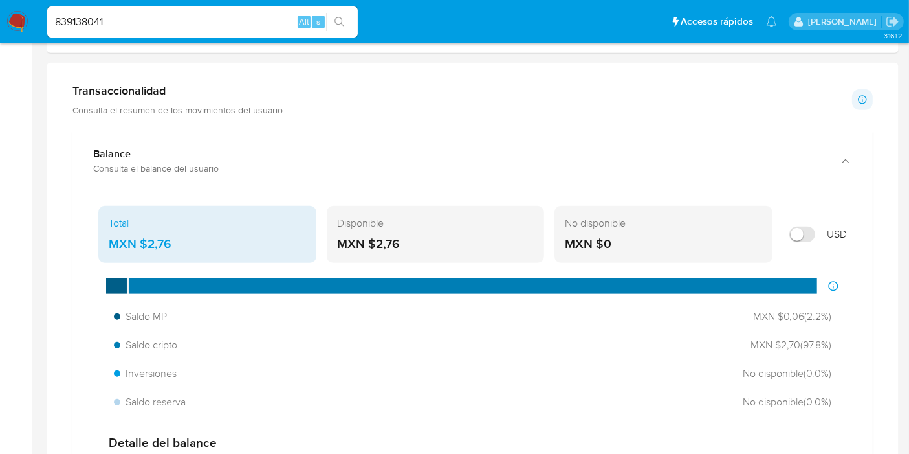
scroll to position [644, 0]
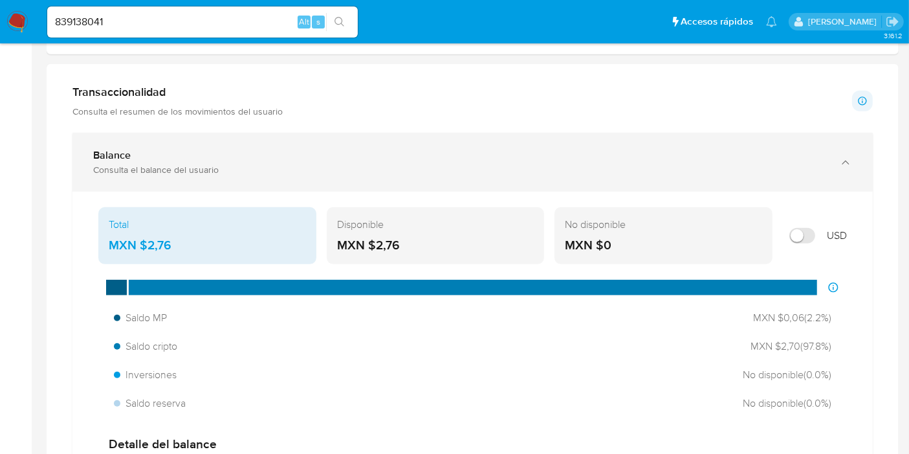
click at [174, 169] on div "Consulta el balance del usuario" at bounding box center [459, 170] width 733 height 12
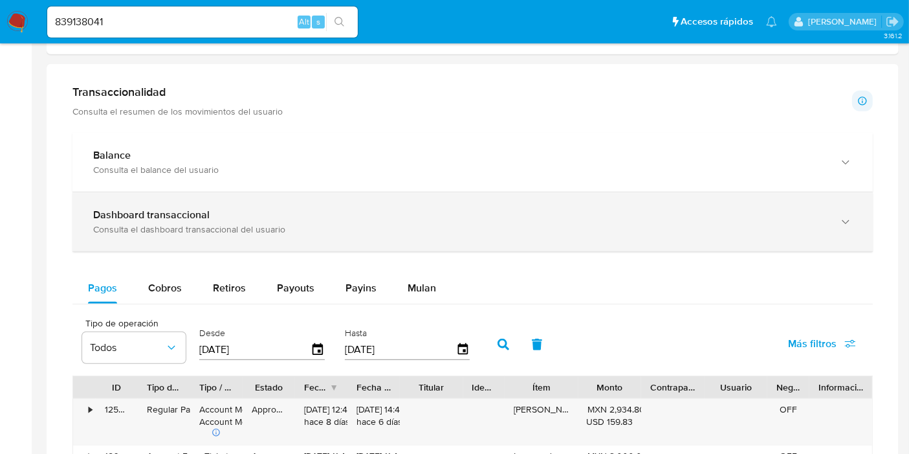
click at [170, 228] on div "Consulta el dashboard transaccional del usuario" at bounding box center [459, 229] width 733 height 12
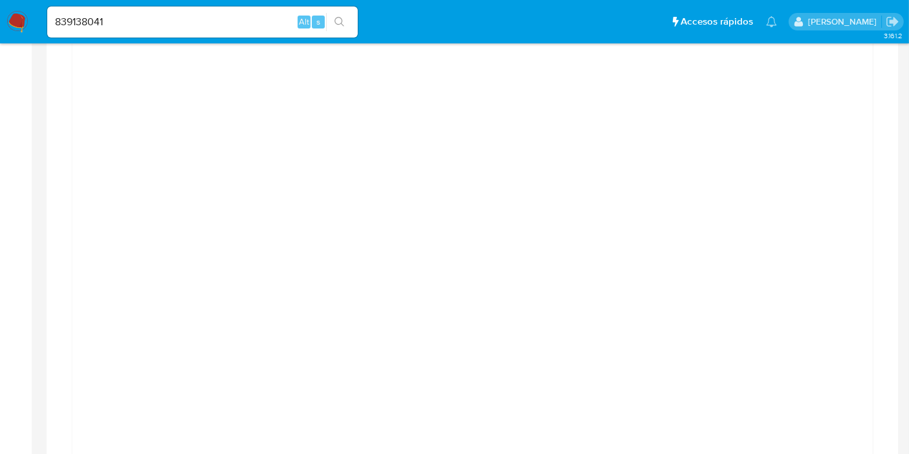
scroll to position [846, 0]
click at [42, 216] on main "3.161.2 Información de Usuario Ver mirada por persona Buscar Volver al orden po…" at bounding box center [454, 377] width 909 height 2447
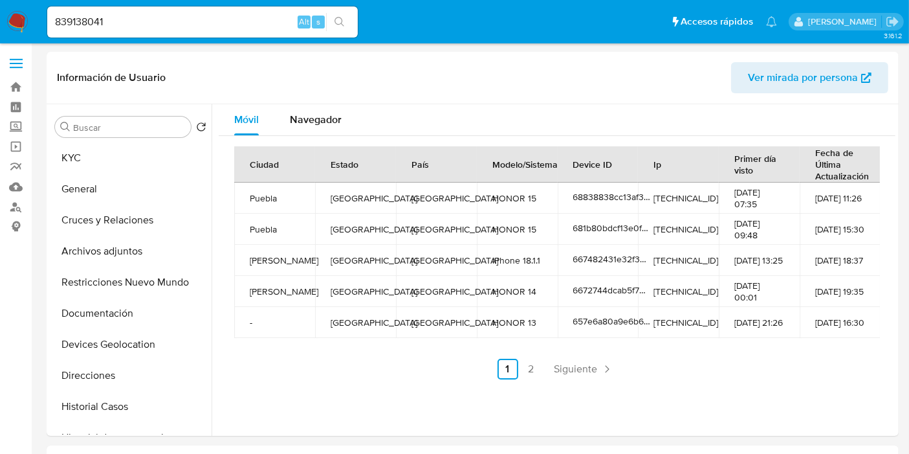
scroll to position [60, 0]
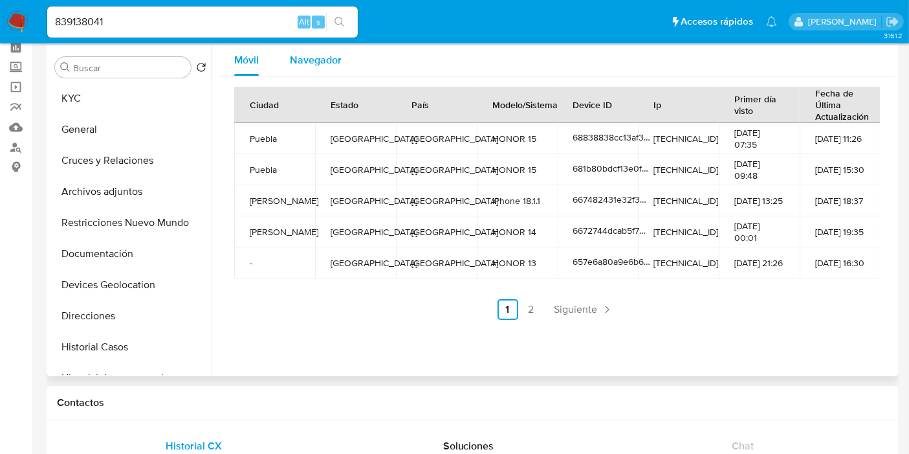
click at [305, 56] on span "Navegador" at bounding box center [316, 59] width 52 height 15
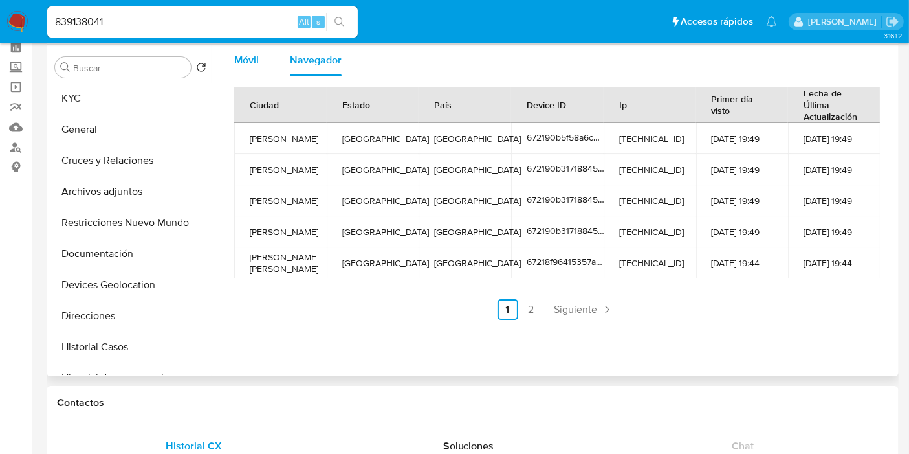
click at [251, 65] on span "Móvil" at bounding box center [246, 59] width 25 height 15
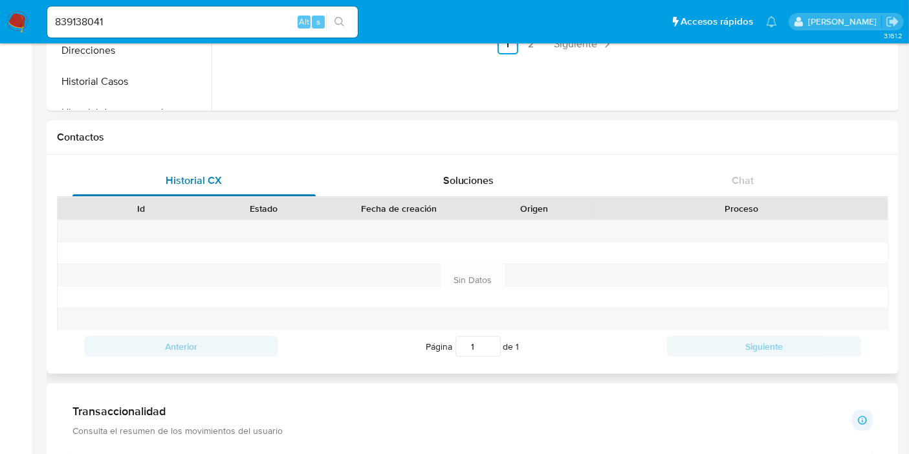
scroll to position [426, 0]
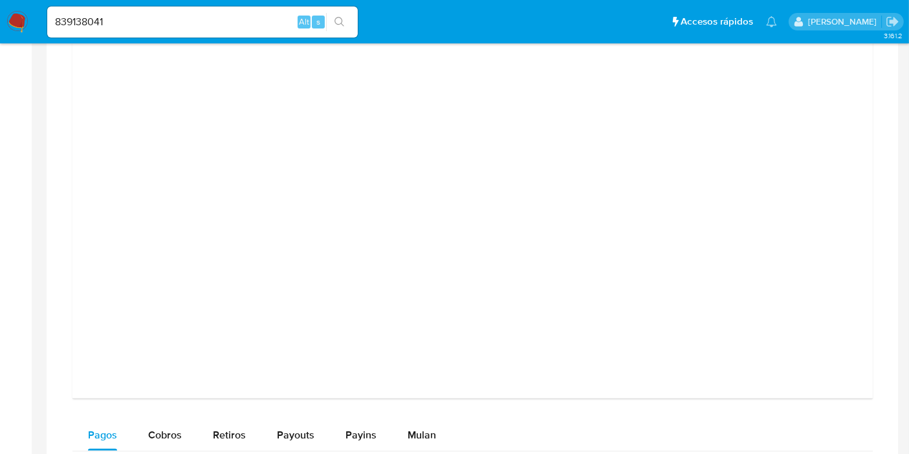
scroll to position [1109, 0]
